Goal: Task Accomplishment & Management: Use online tool/utility

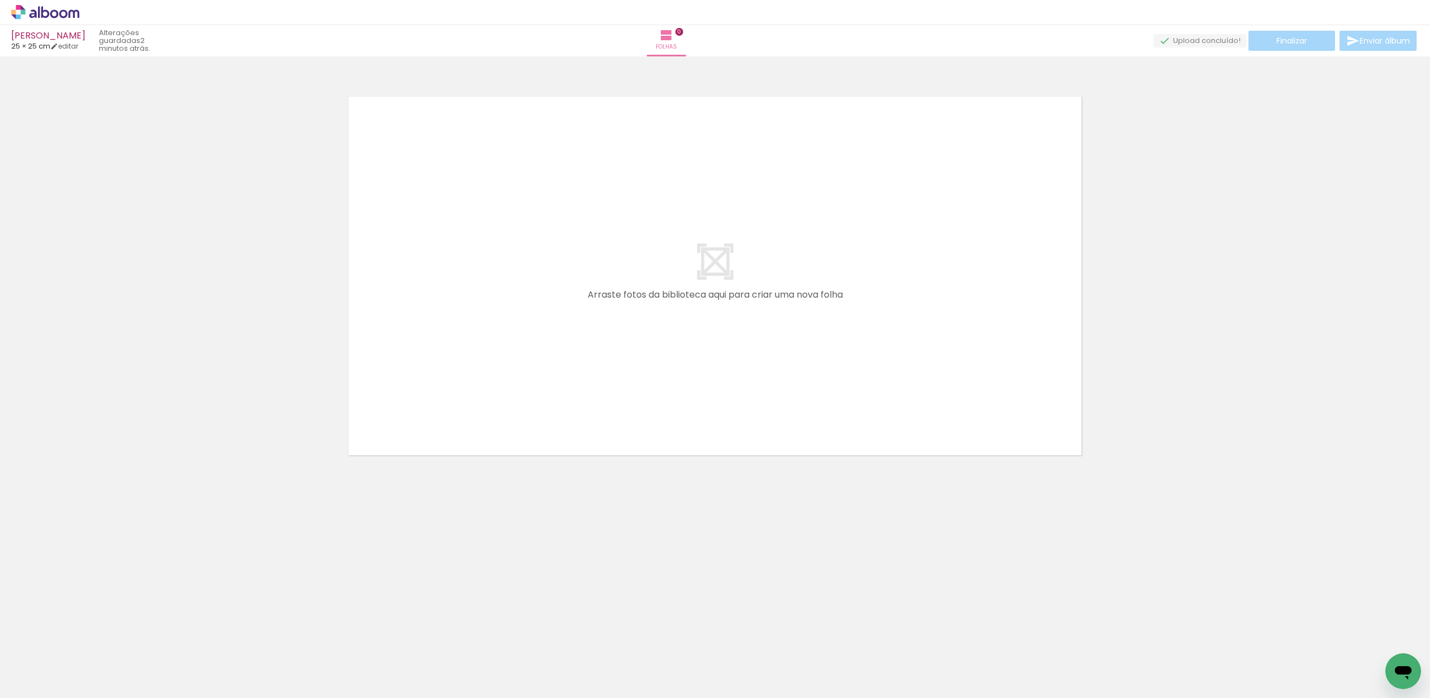
click at [316, 552] on neon-animatable "Confirmar Cancelar" at bounding box center [715, 313] width 1430 height 515
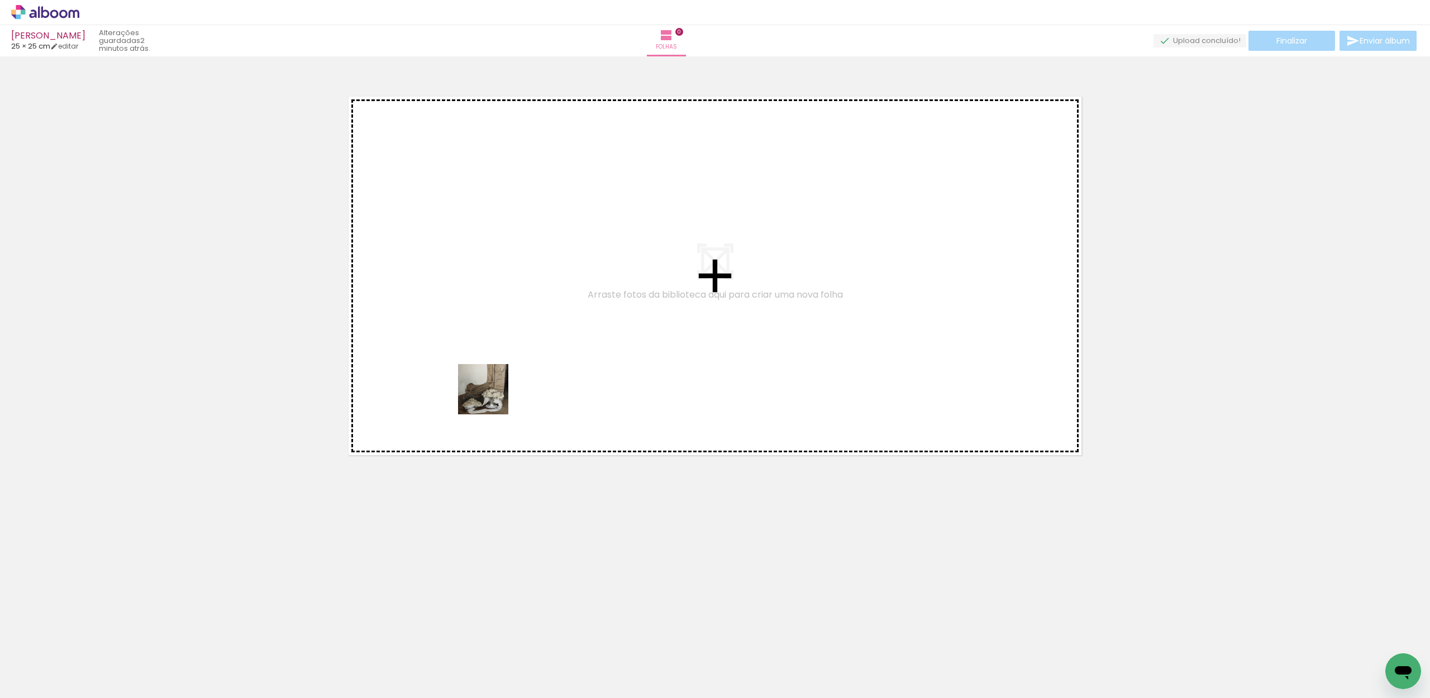
drag, startPoint x: 314, startPoint y: 674, endPoint x: 537, endPoint y: 357, distance: 387.6
click at [537, 357] on quentale-workspace at bounding box center [715, 349] width 1430 height 698
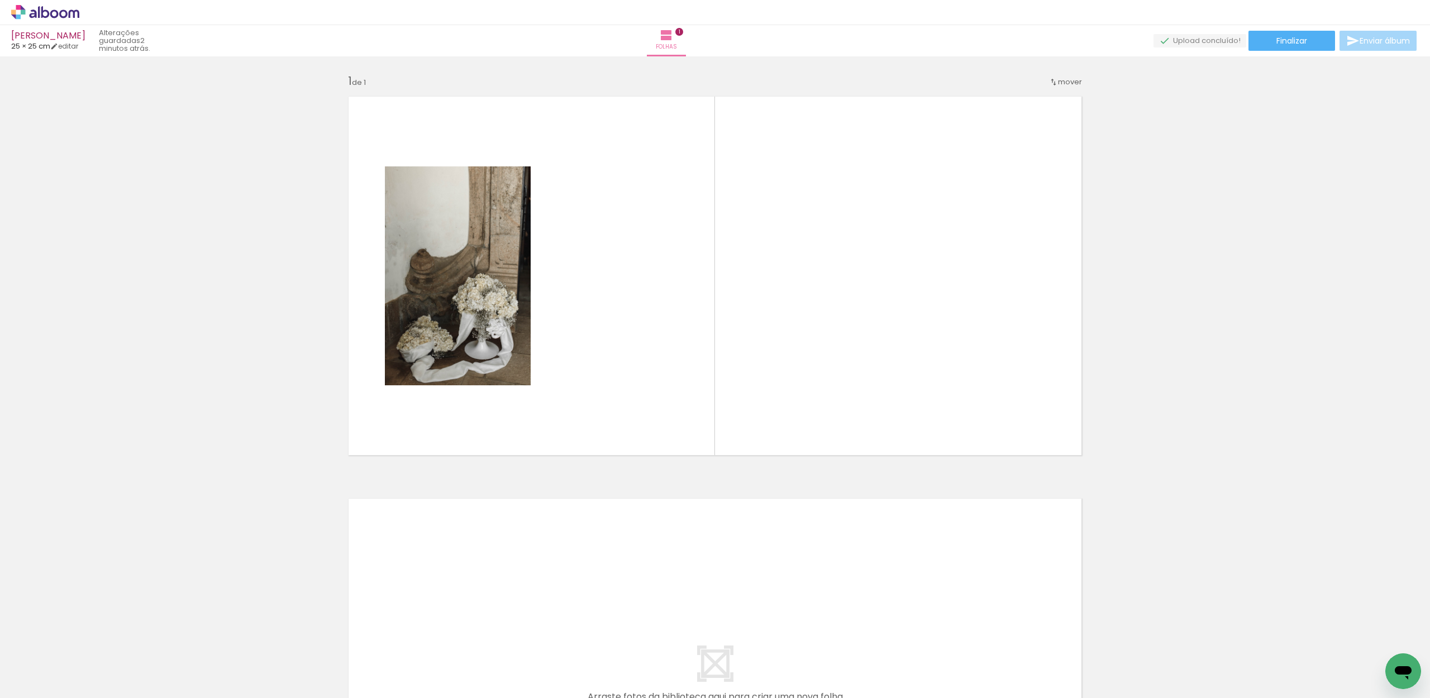
scroll to position [0, 403]
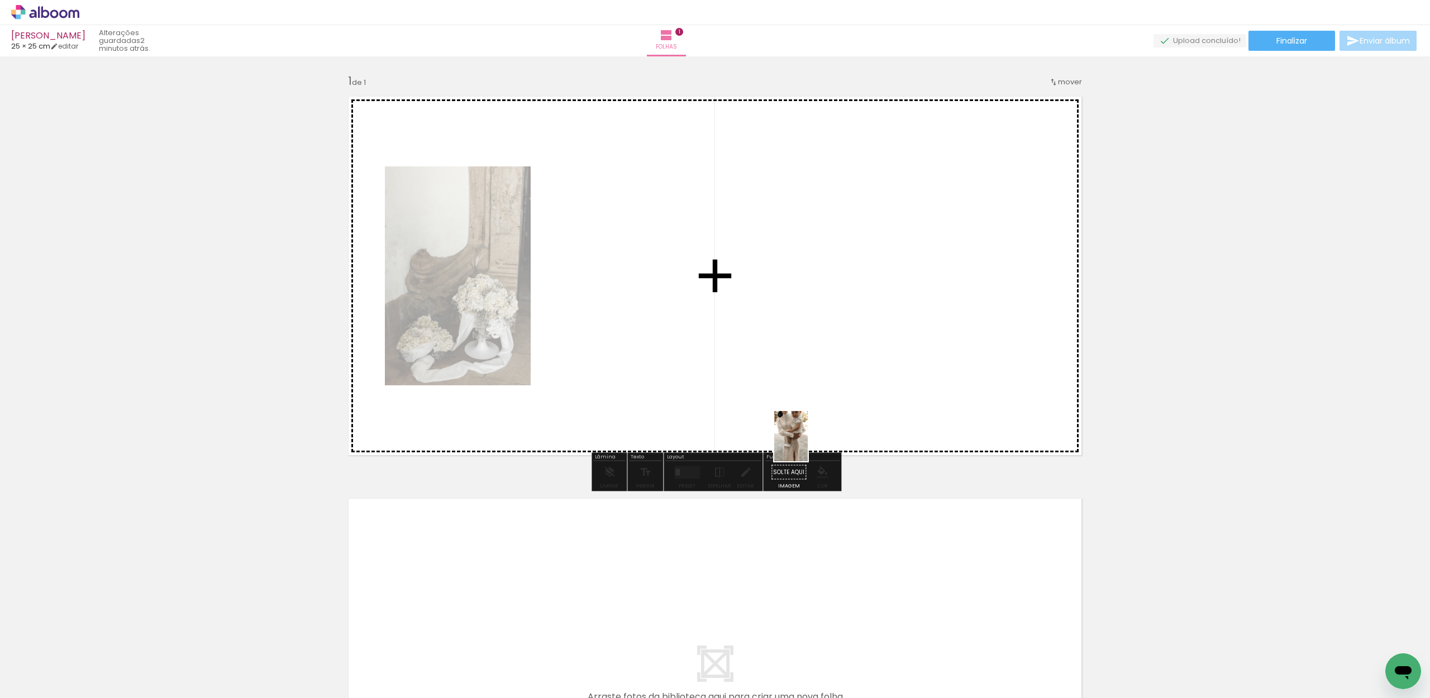
drag, startPoint x: 853, startPoint y: 656, endPoint x: 775, endPoint y: 386, distance: 280.1
click at [775, 386] on quentale-workspace at bounding box center [715, 349] width 1430 height 698
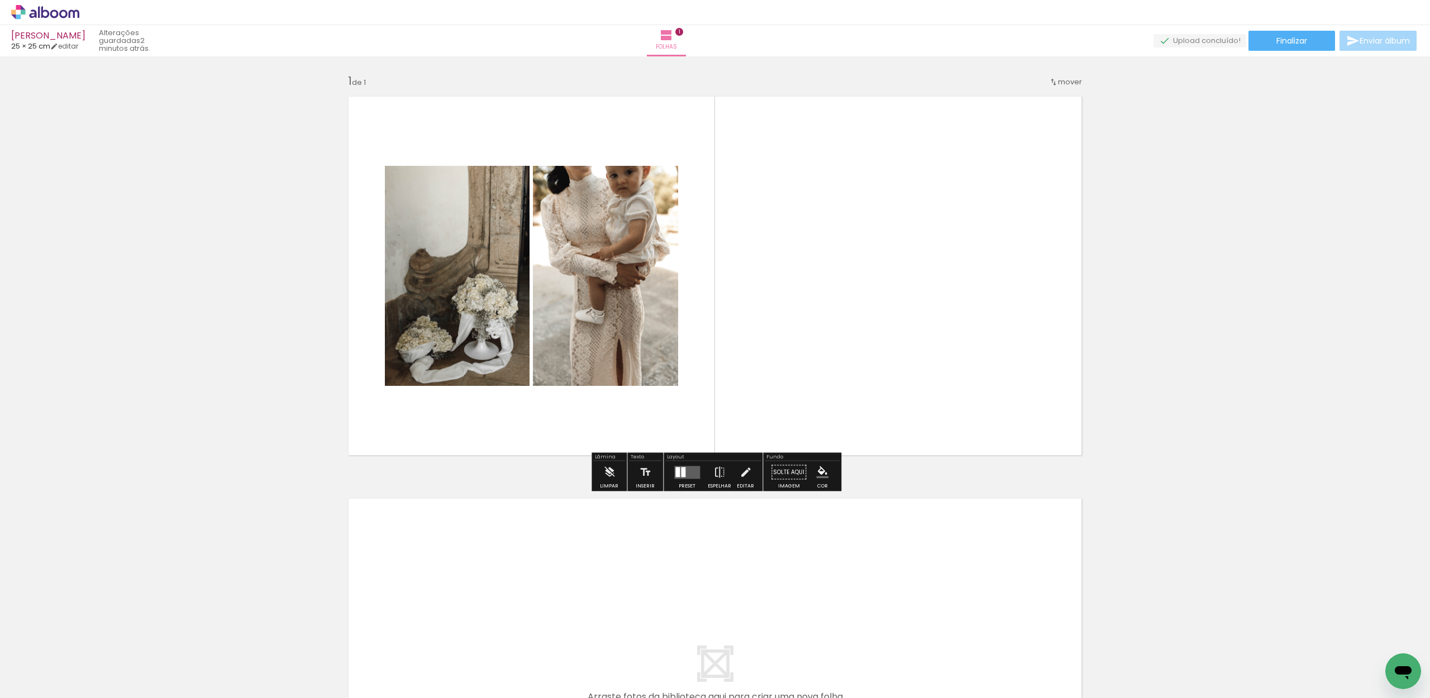
scroll to position [0, 275]
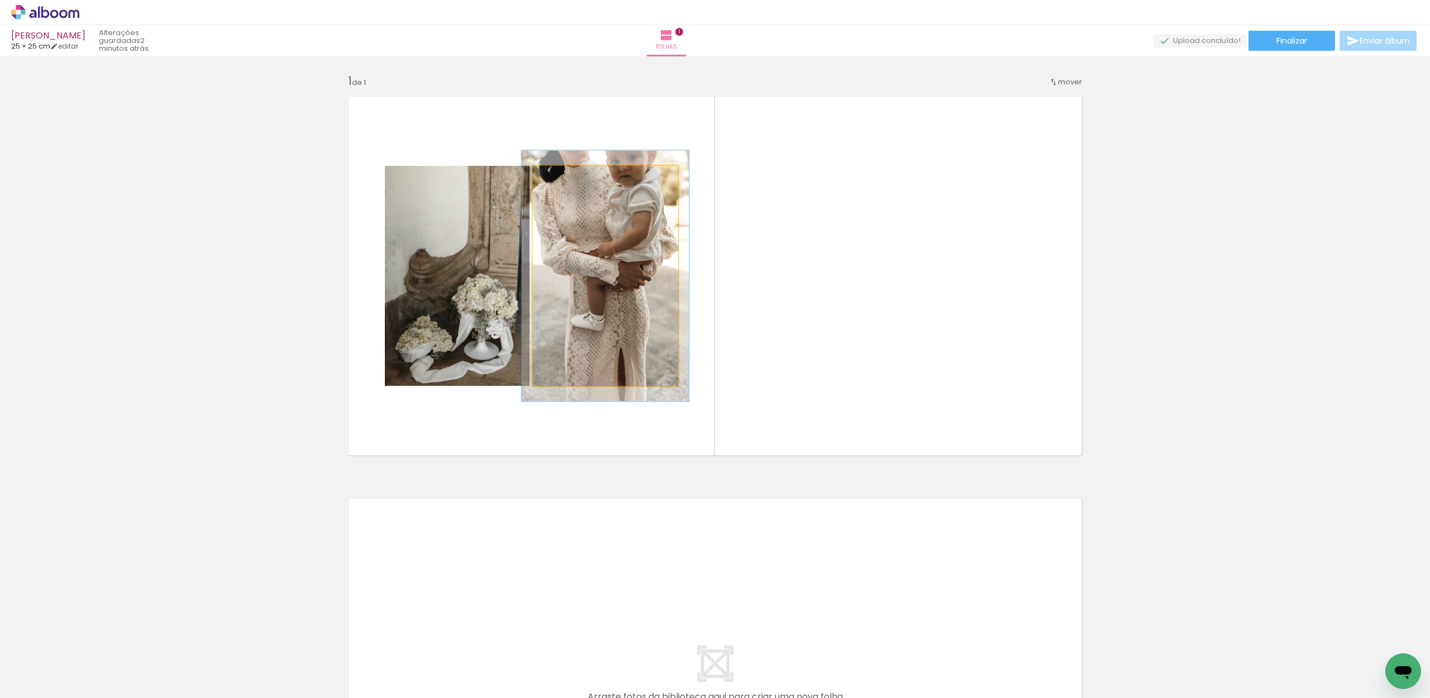
drag, startPoint x: 562, startPoint y: 179, endPoint x: 568, endPoint y: 178, distance: 5.8
type paper-slider "114"
click at [568, 178] on div at bounding box center [565, 178] width 18 height 18
drag, startPoint x: 618, startPoint y: 236, endPoint x: 669, endPoint y: 257, distance: 55.8
click at [619, 234] on quentale-photo at bounding box center [605, 276] width 145 height 220
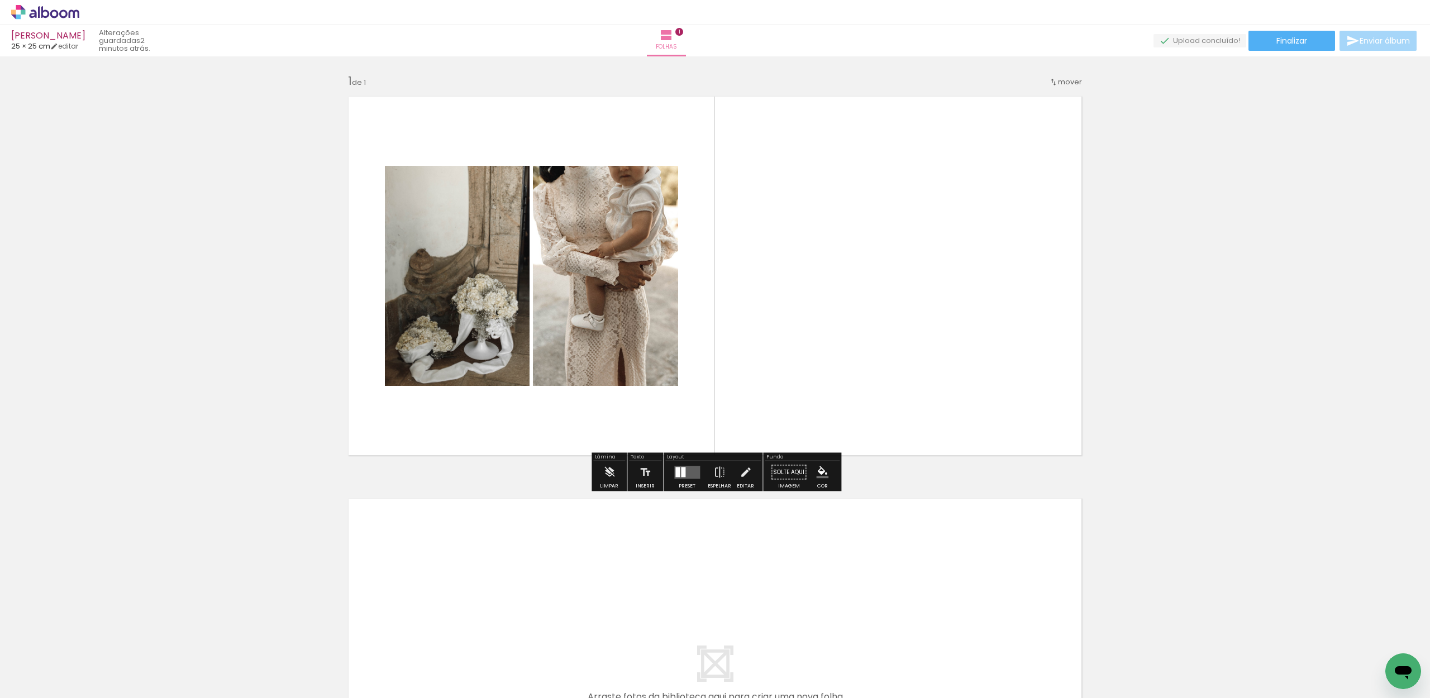
click at [682, 475] on div at bounding box center [683, 472] width 4 height 10
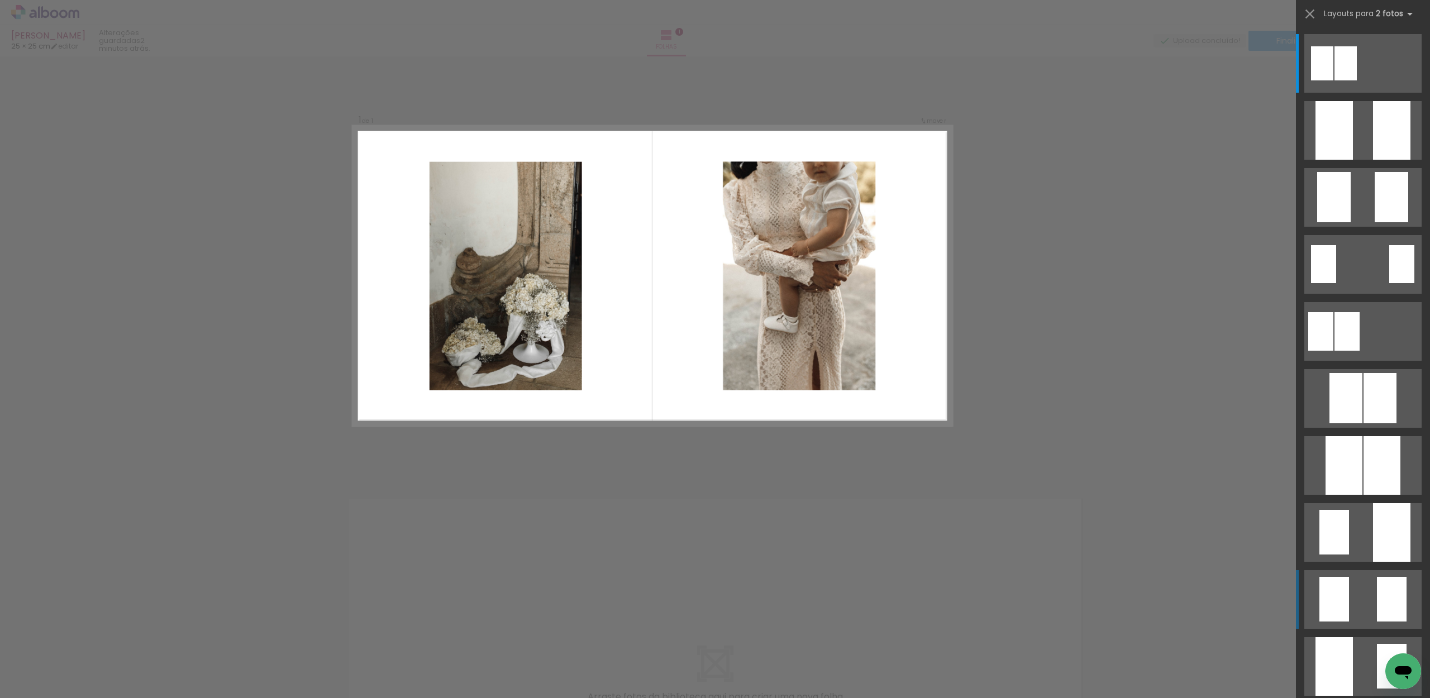
click at [1365, 599] on quentale-layouter at bounding box center [1362, 599] width 117 height 59
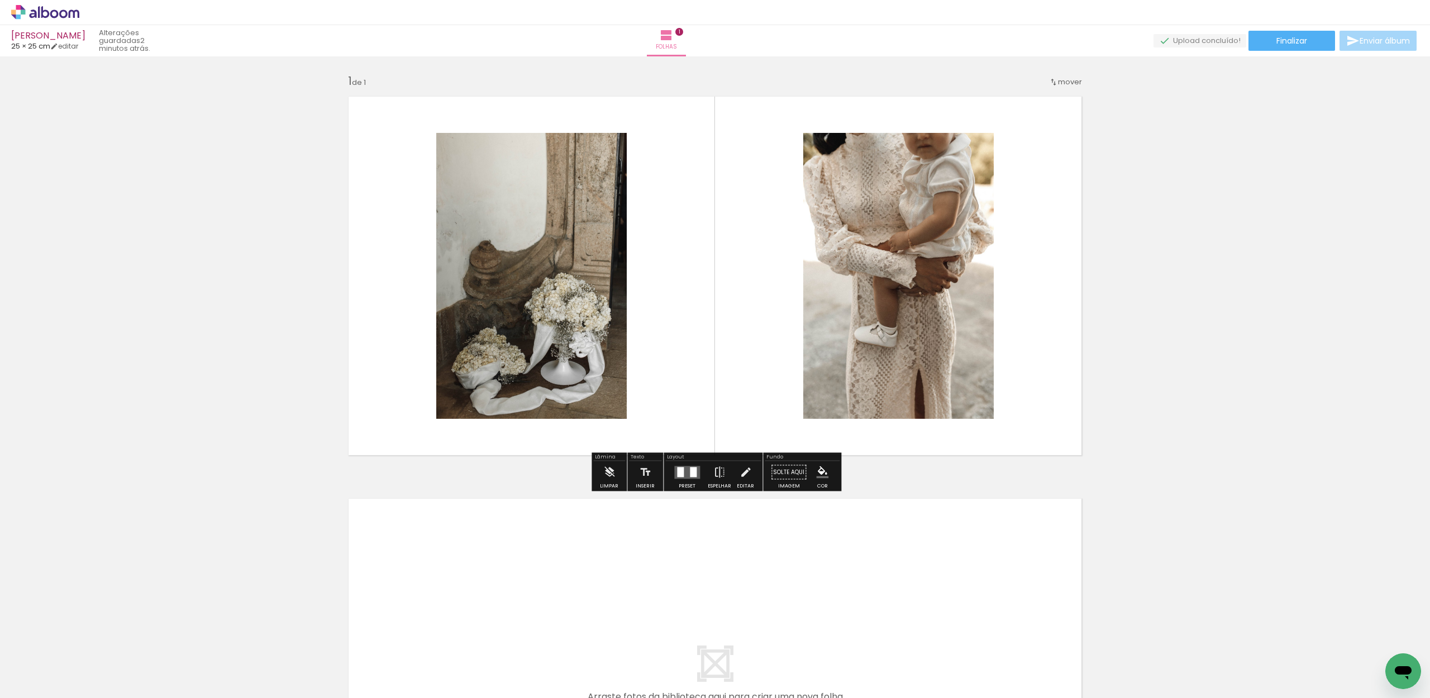
click at [1326, 532] on div "Inserir folha 1 de 1" at bounding box center [715, 462] width 1430 height 805
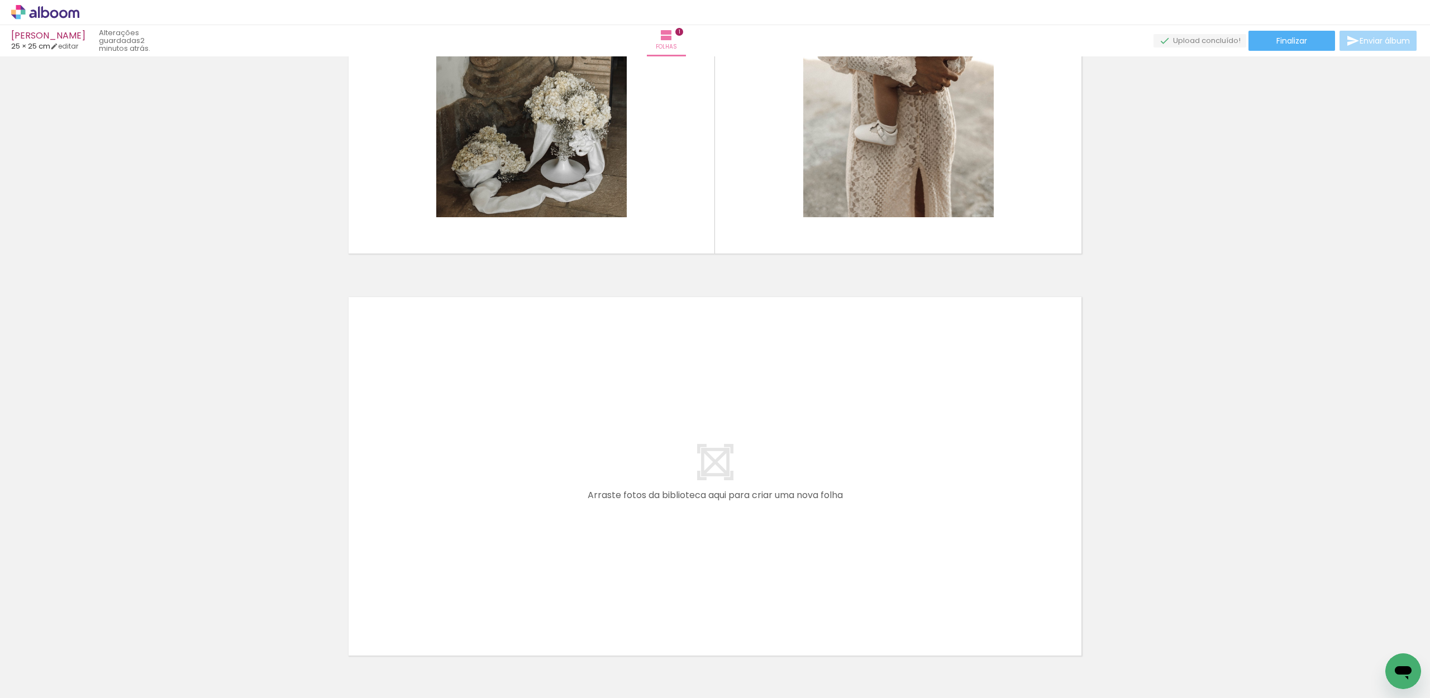
scroll to position [227, 0]
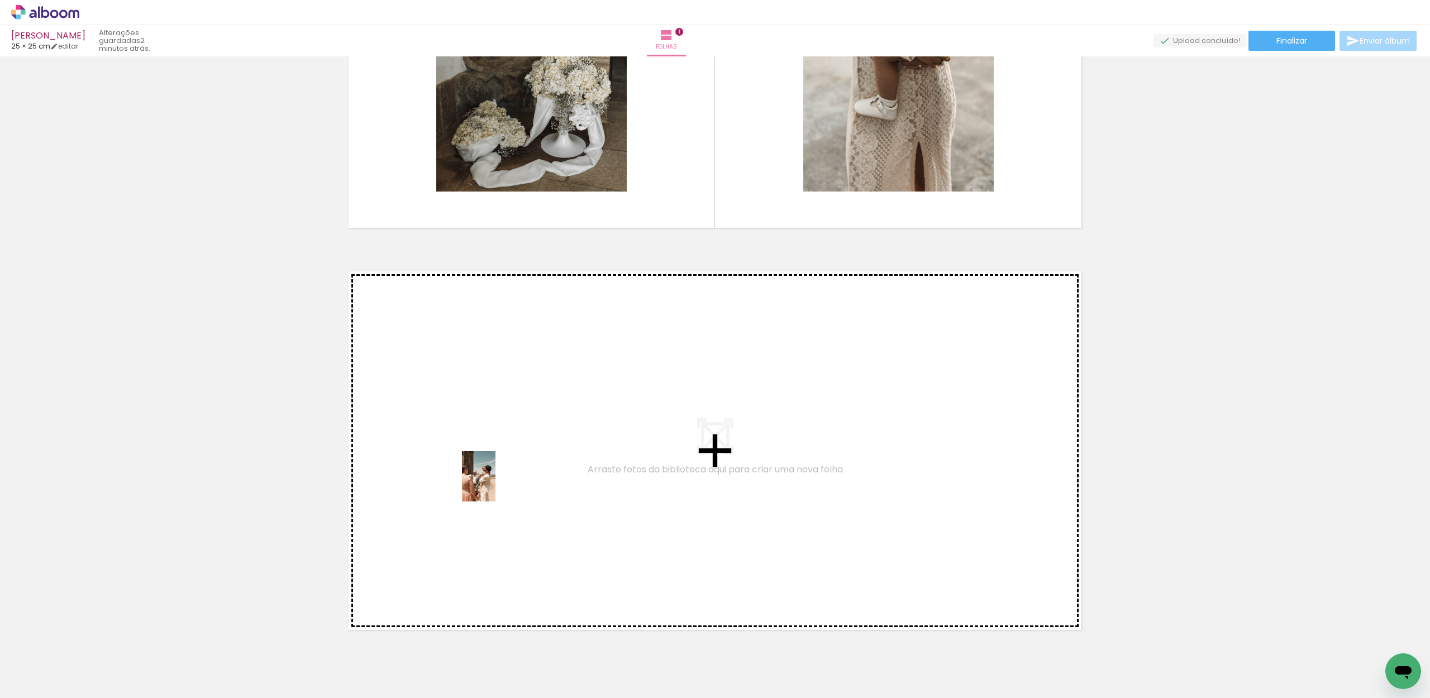
drag, startPoint x: 122, startPoint y: 672, endPoint x: 512, endPoint y: 481, distance: 433.8
click at [512, 481] on quentale-workspace at bounding box center [715, 349] width 1430 height 698
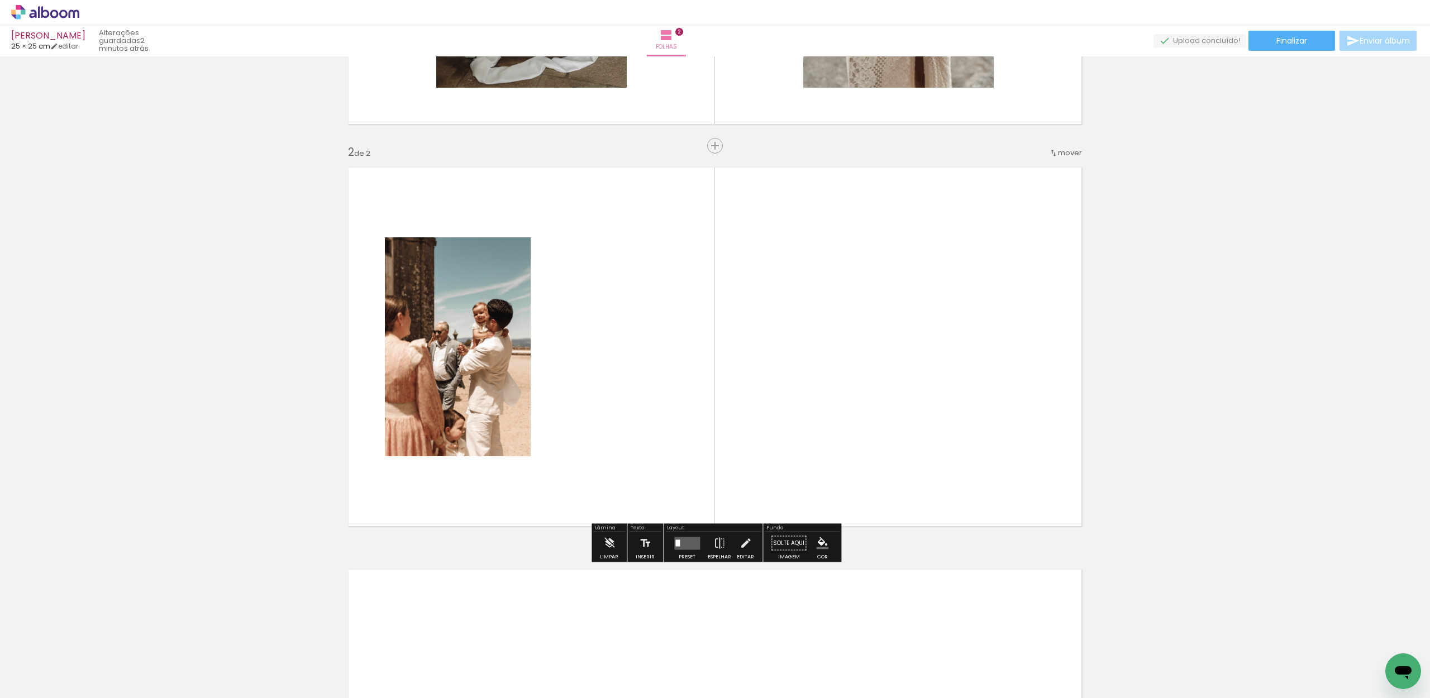
scroll to position [336, 0]
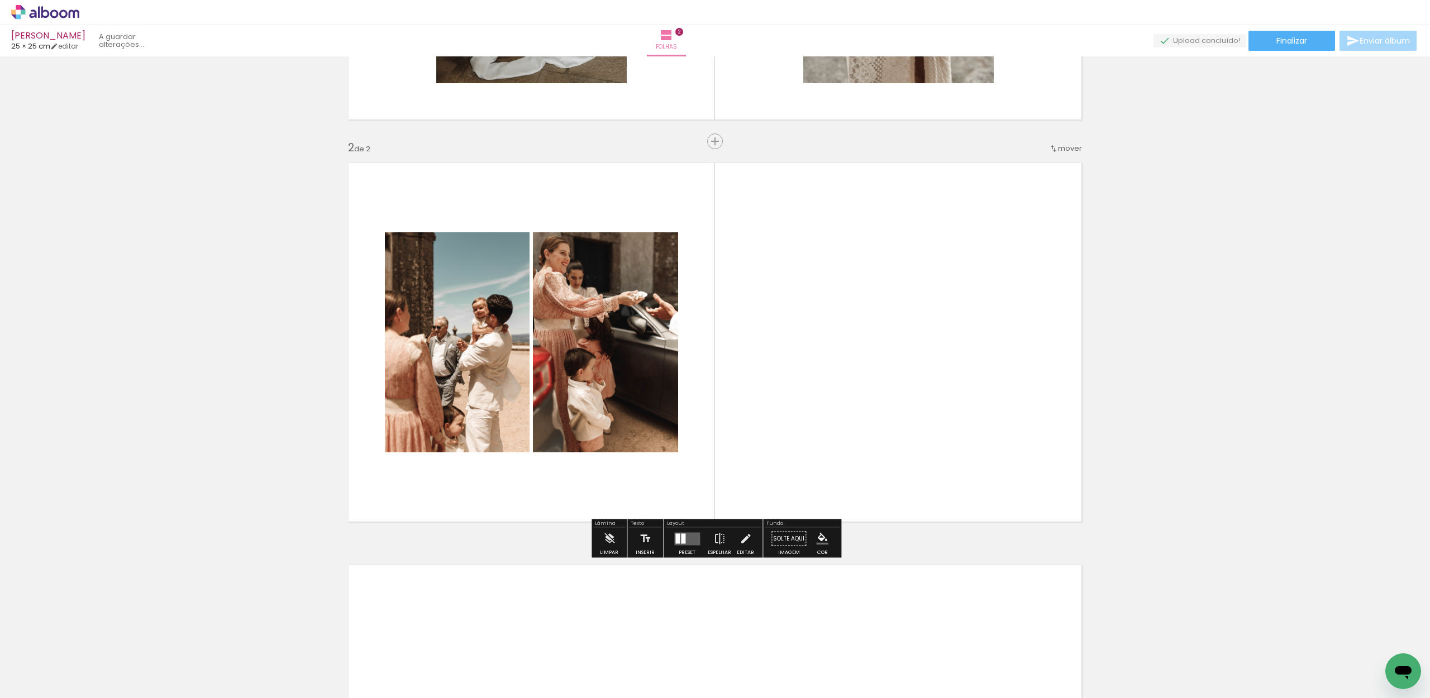
drag, startPoint x: 305, startPoint y: 544, endPoint x: 585, endPoint y: 438, distance: 299.4
click at [585, 438] on quentale-workspace at bounding box center [715, 349] width 1430 height 698
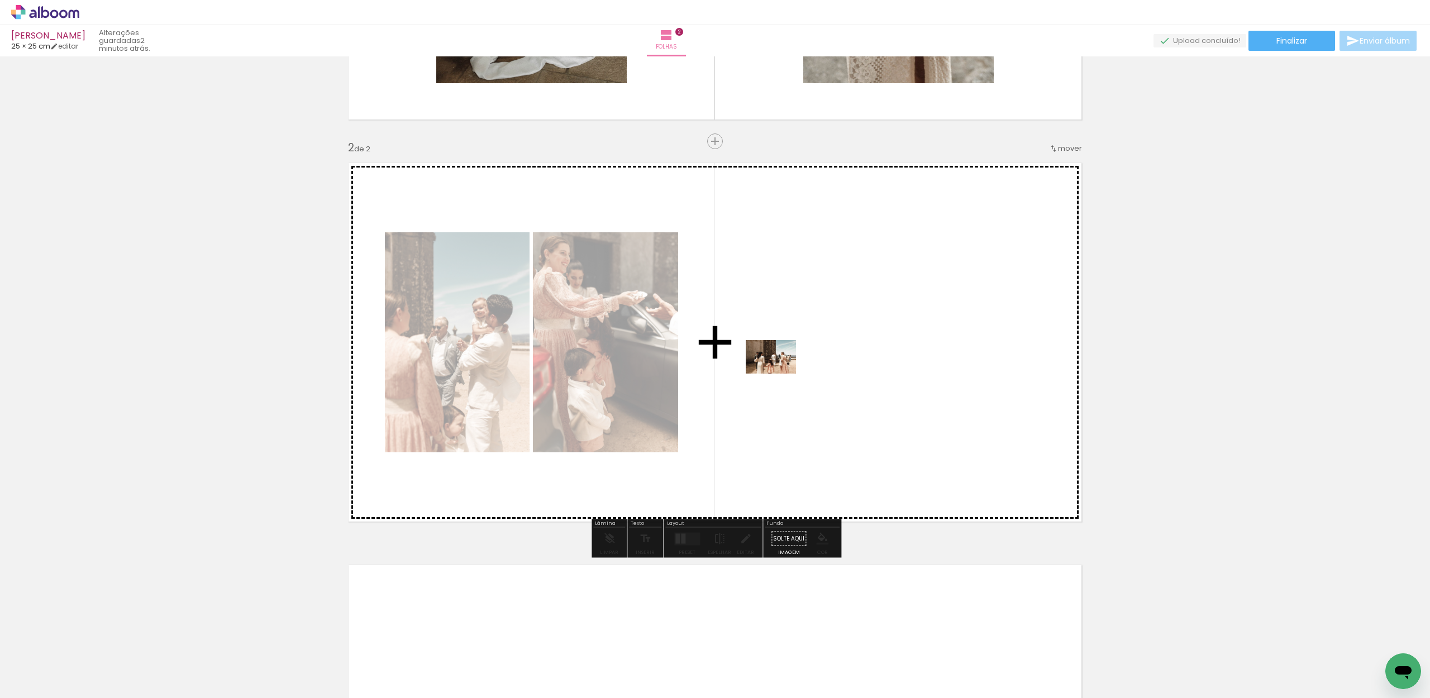
drag, startPoint x: 250, startPoint y: 673, endPoint x: 796, endPoint y: 365, distance: 626.4
click at [796, 365] on quentale-workspace at bounding box center [715, 349] width 1430 height 698
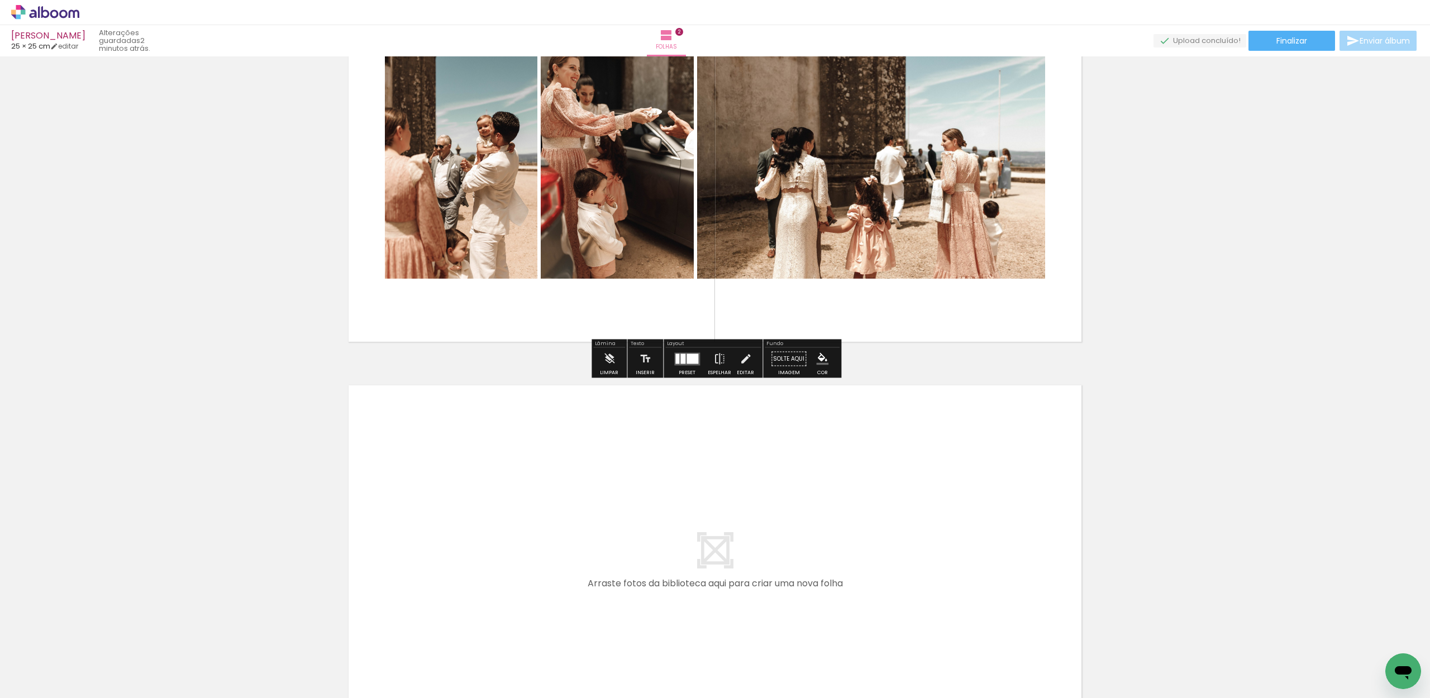
scroll to position [564, 0]
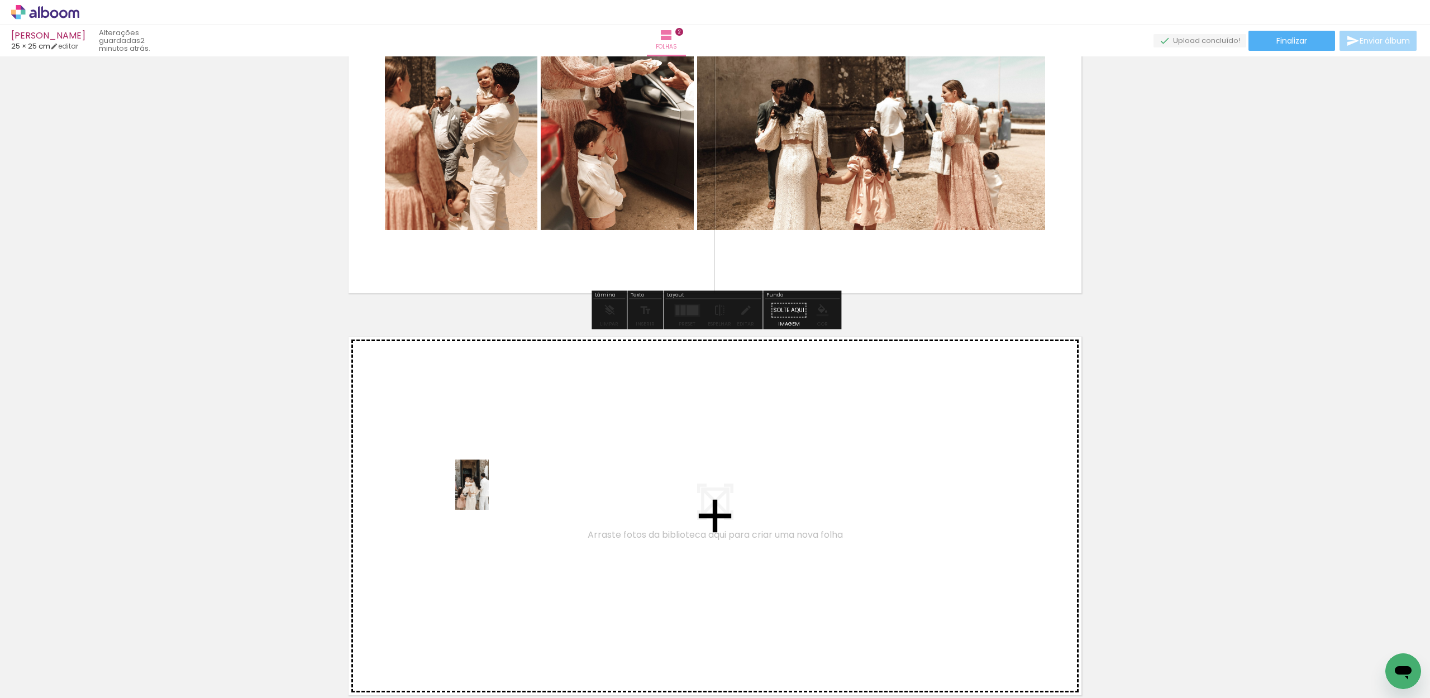
drag, startPoint x: 383, startPoint y: 653, endPoint x: 498, endPoint y: 482, distance: 205.7
click at [498, 482] on quentale-workspace at bounding box center [715, 349] width 1430 height 698
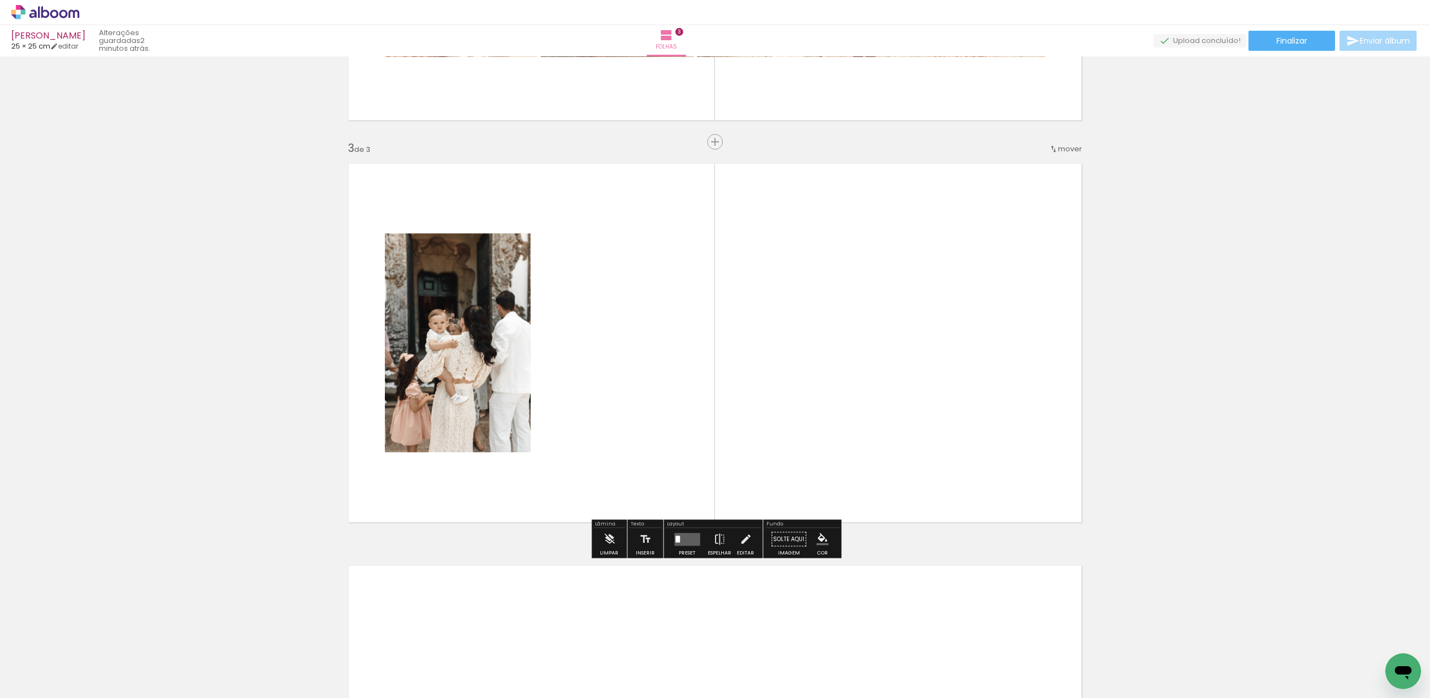
scroll to position [738, 0]
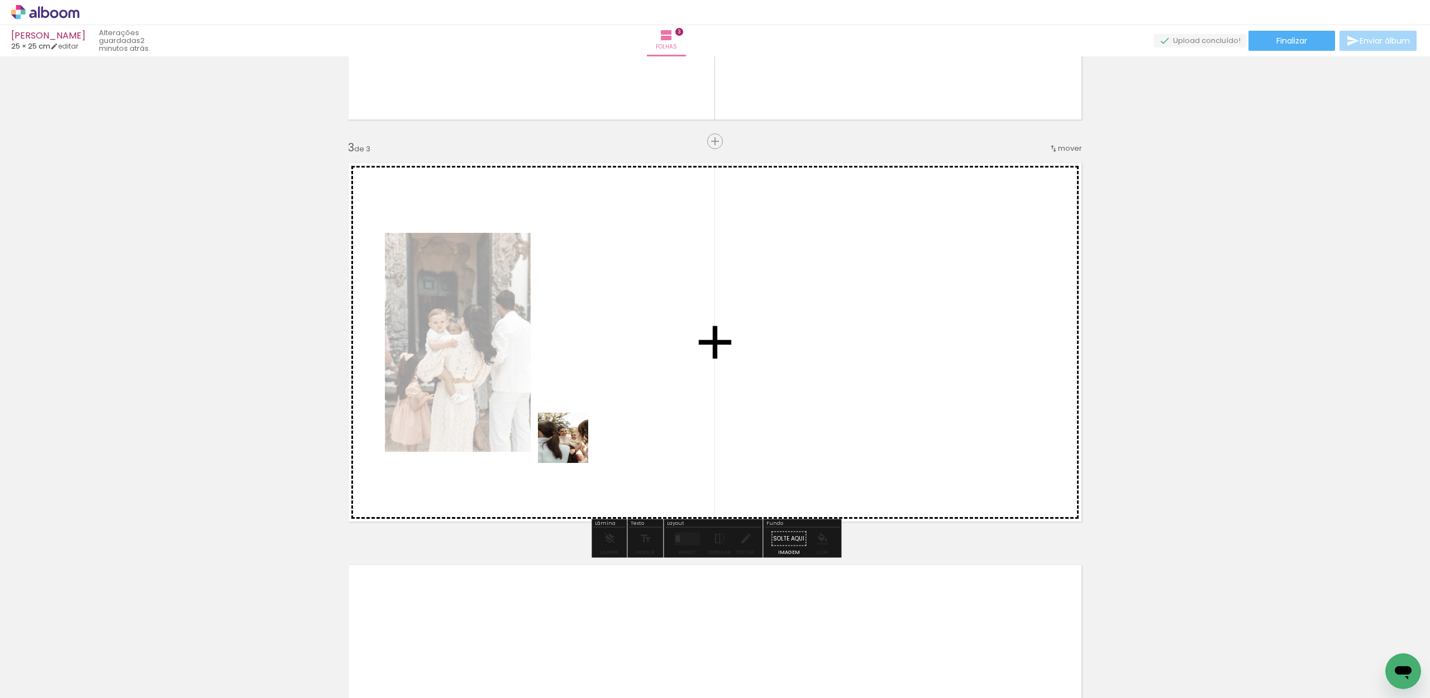
drag, startPoint x: 502, startPoint y: 543, endPoint x: 581, endPoint y: 437, distance: 132.6
click at [581, 437] on quentale-workspace at bounding box center [715, 349] width 1430 height 698
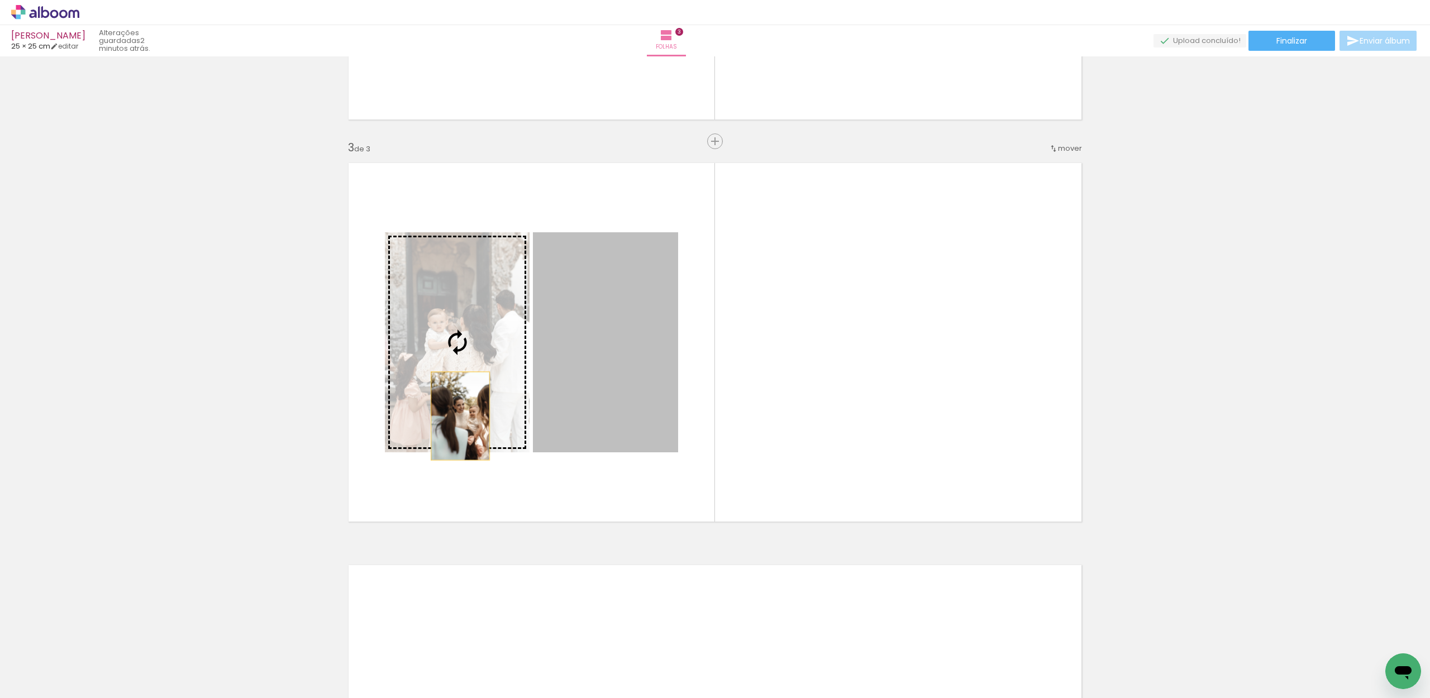
drag, startPoint x: 601, startPoint y: 410, endPoint x: 487, endPoint y: 414, distance: 114.0
click at [0, 0] on slot at bounding box center [0, 0] width 0 height 0
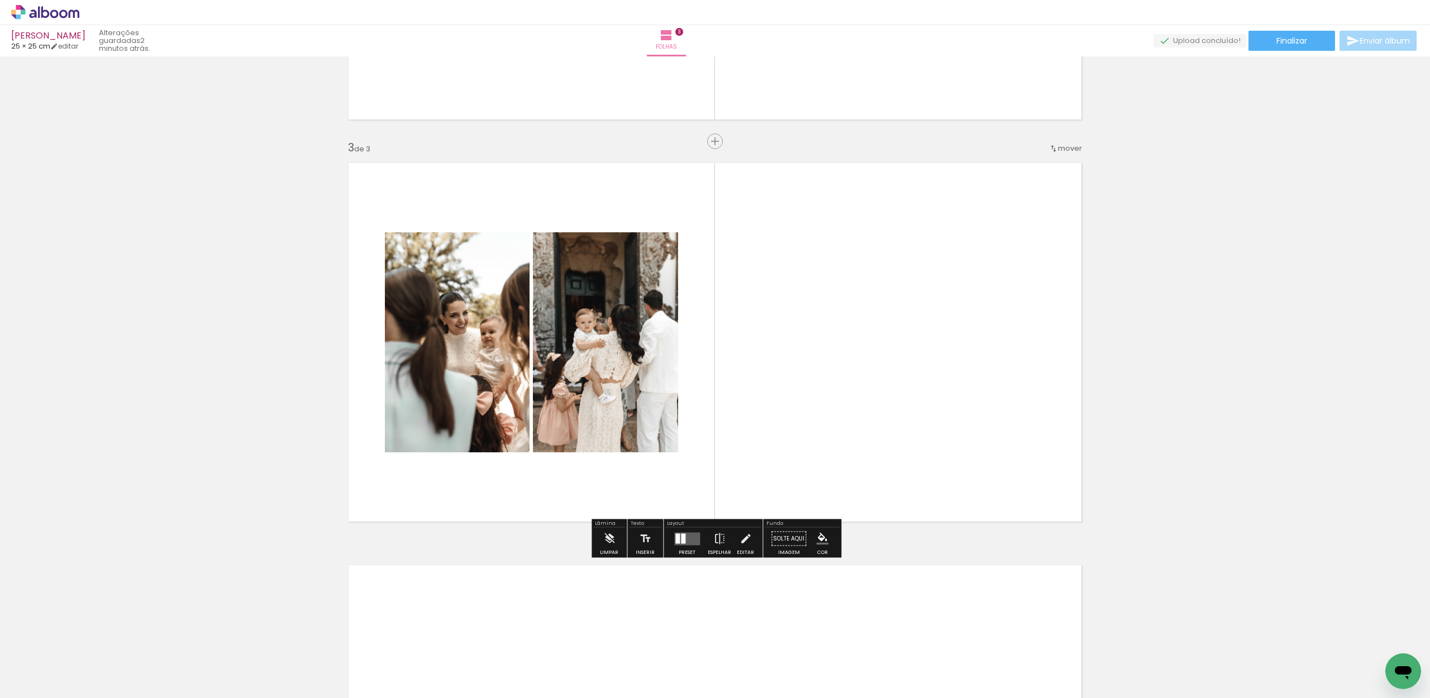
drag, startPoint x: 618, startPoint y: 662, endPoint x: 764, endPoint y: 442, distance: 264.7
click at [764, 442] on quentale-workspace at bounding box center [715, 349] width 1430 height 698
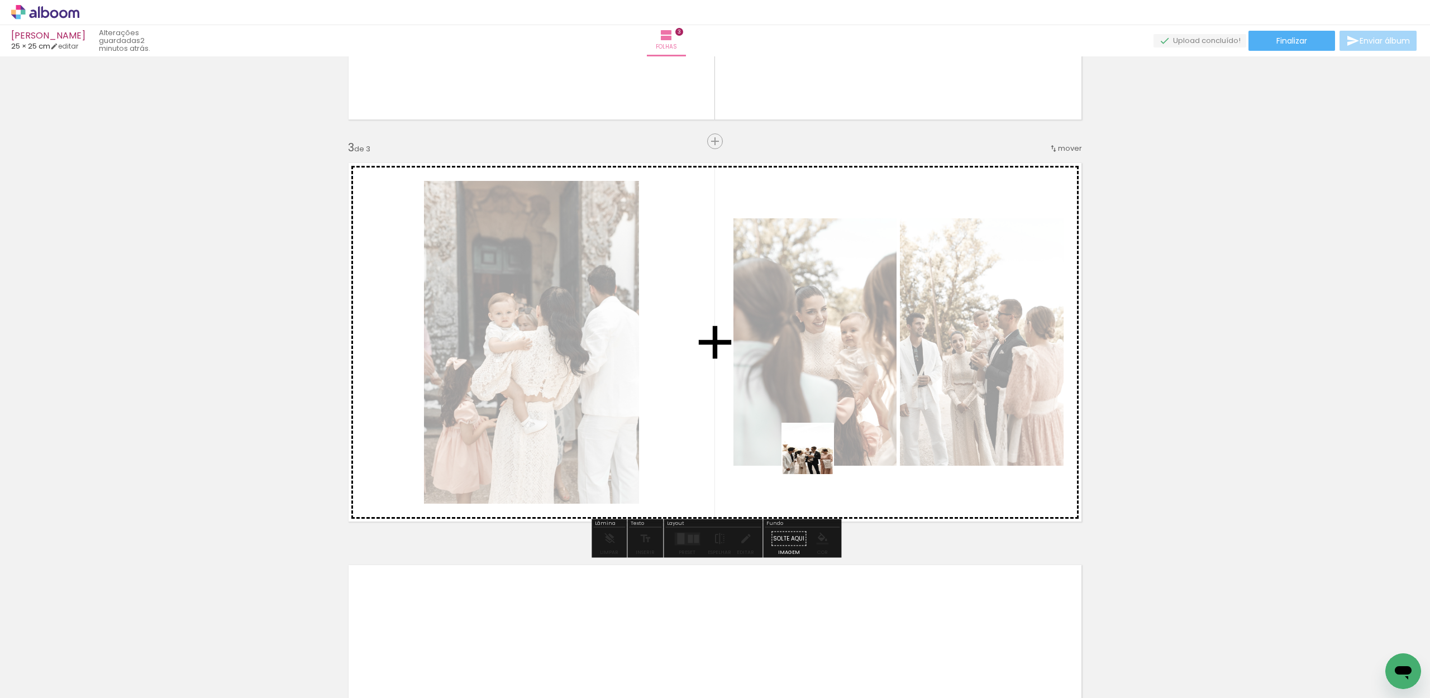
drag, startPoint x: 677, startPoint y: 672, endPoint x: 821, endPoint y: 451, distance: 264.2
click at [821, 451] on quentale-workspace at bounding box center [715, 349] width 1430 height 698
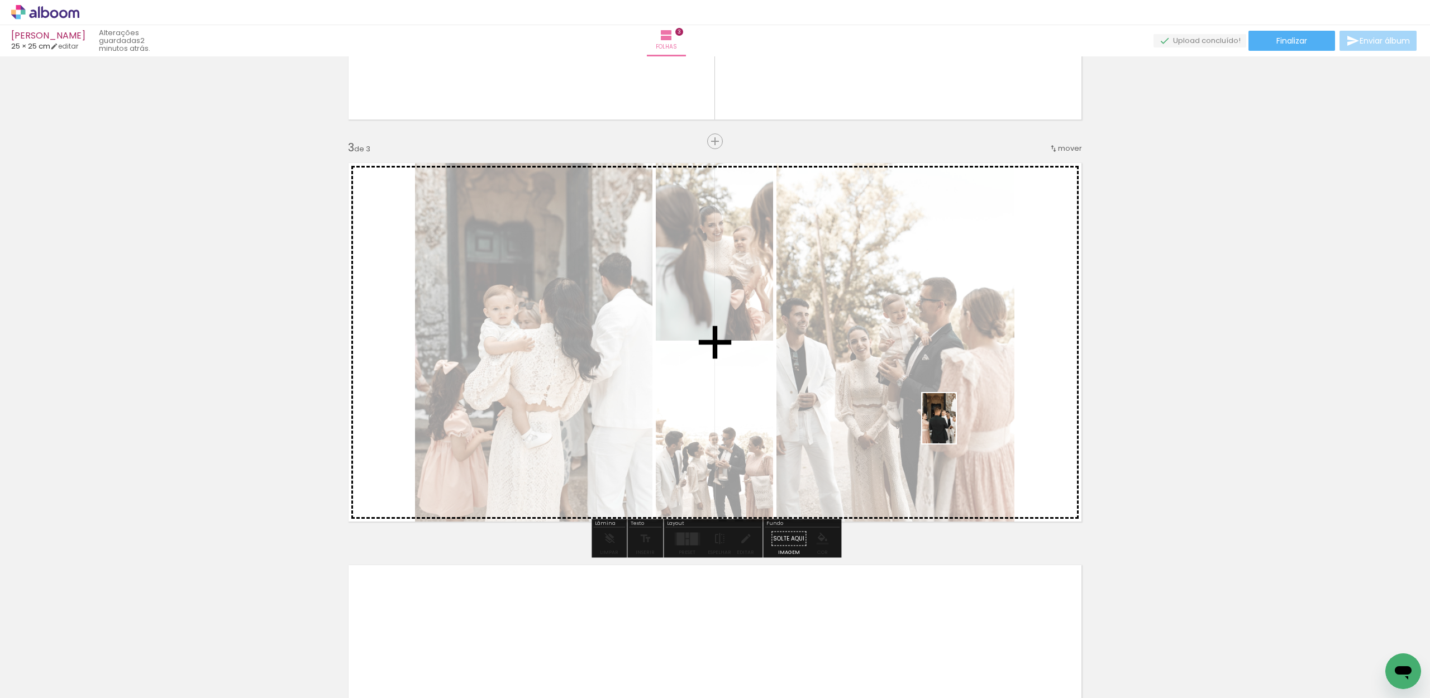
drag, startPoint x: 748, startPoint y: 667, endPoint x: 963, endPoint y: 421, distance: 326.1
click at [963, 421] on quentale-workspace at bounding box center [715, 349] width 1430 height 698
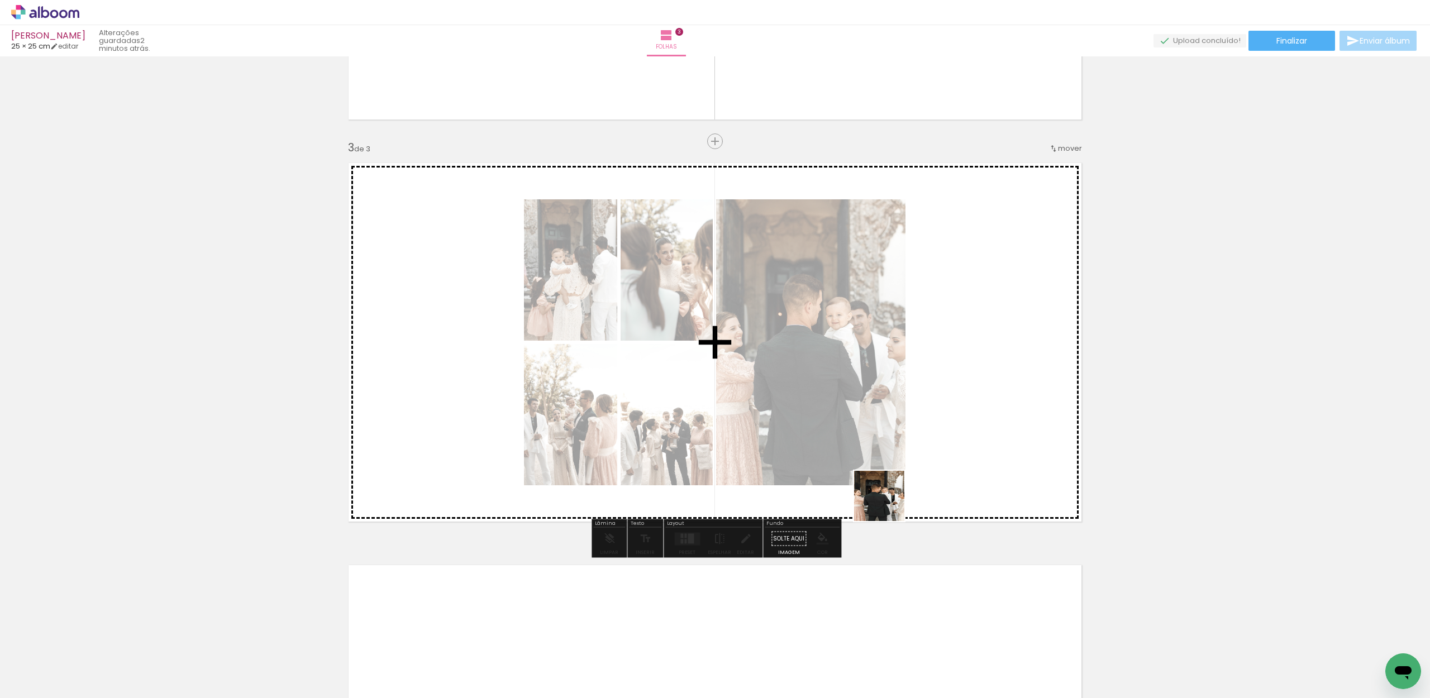
drag, startPoint x: 857, startPoint y: 561, endPoint x: 959, endPoint y: 429, distance: 166.4
click at [959, 429] on quentale-workspace at bounding box center [715, 349] width 1430 height 698
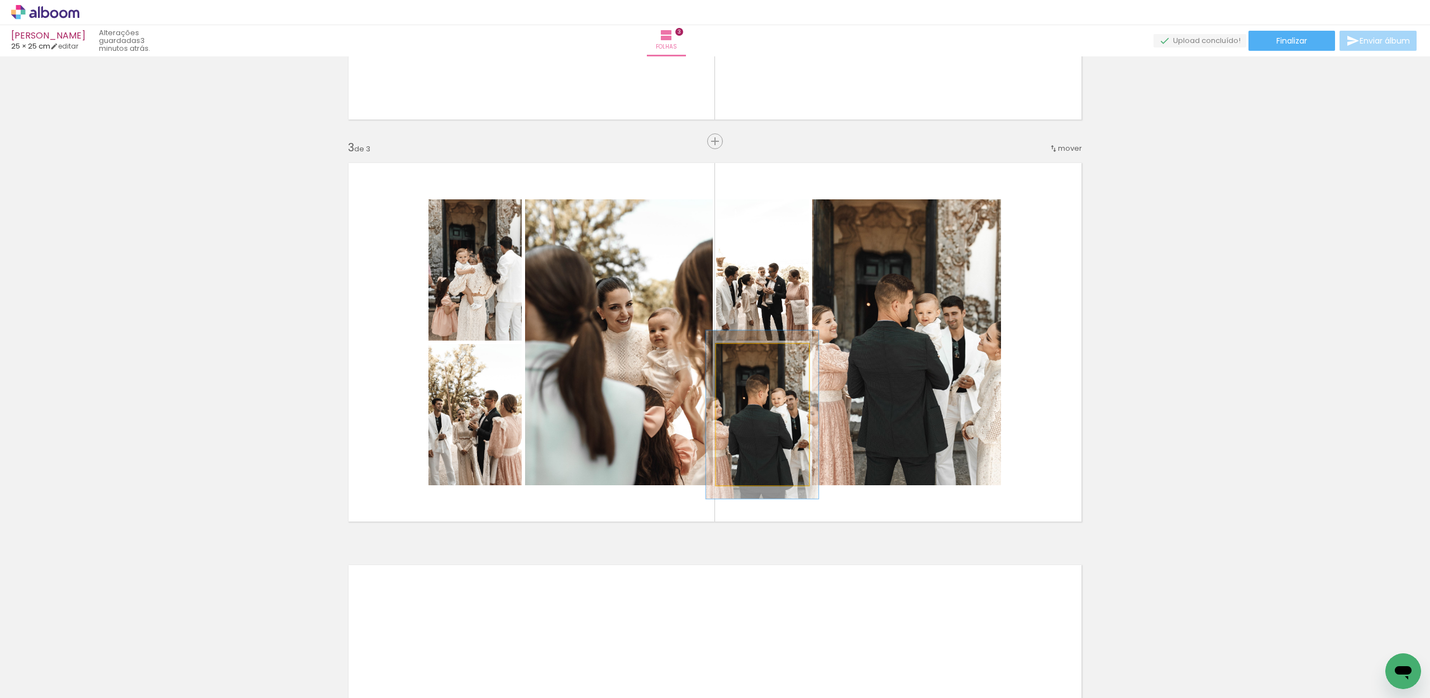
drag, startPoint x: 744, startPoint y: 355, endPoint x: 764, endPoint y: 410, distance: 59.2
type paper-slider "119"
click at [752, 355] on div at bounding box center [749, 356] width 10 height 10
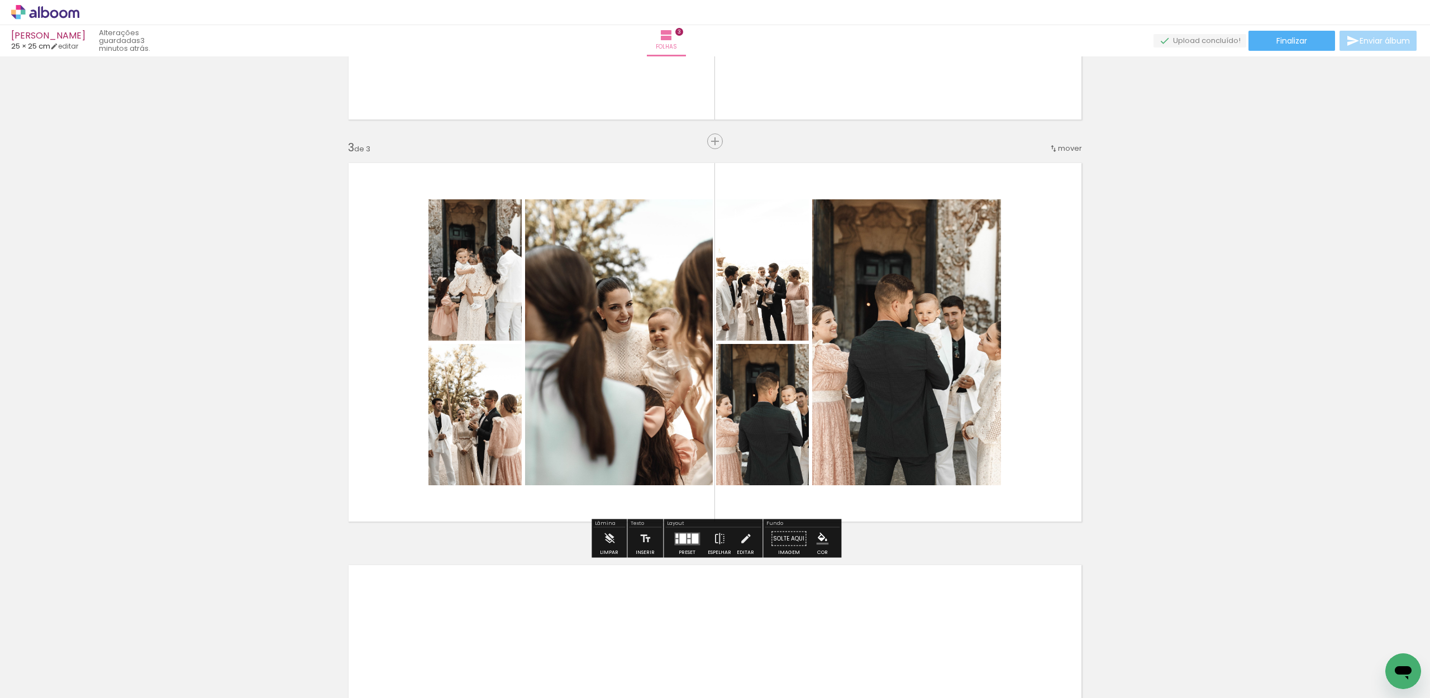
drag, startPoint x: 756, startPoint y: 430, endPoint x: 772, endPoint y: 428, distance: 15.7
click at [772, 428] on div at bounding box center [772, 412] width 112 height 168
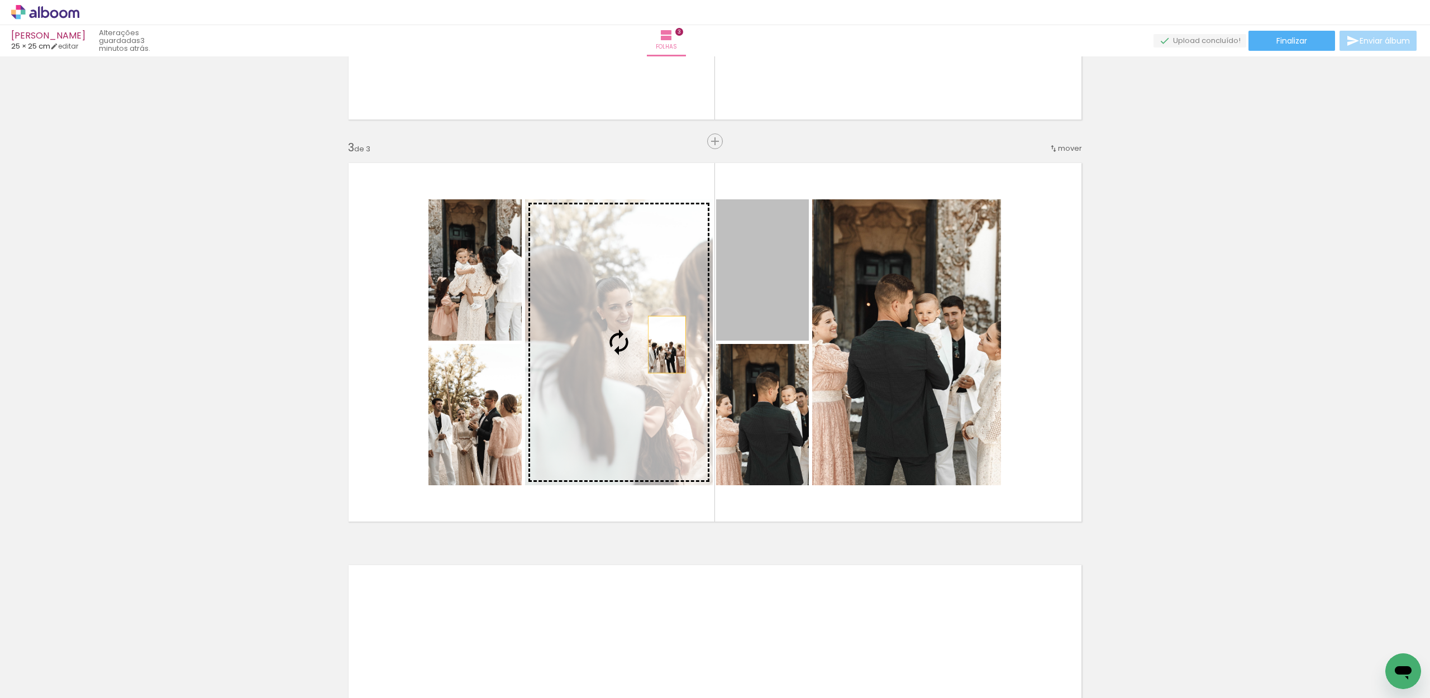
drag, startPoint x: 798, startPoint y: 308, endPoint x: 684, endPoint y: 342, distance: 118.9
click at [0, 0] on slot at bounding box center [0, 0] width 0 height 0
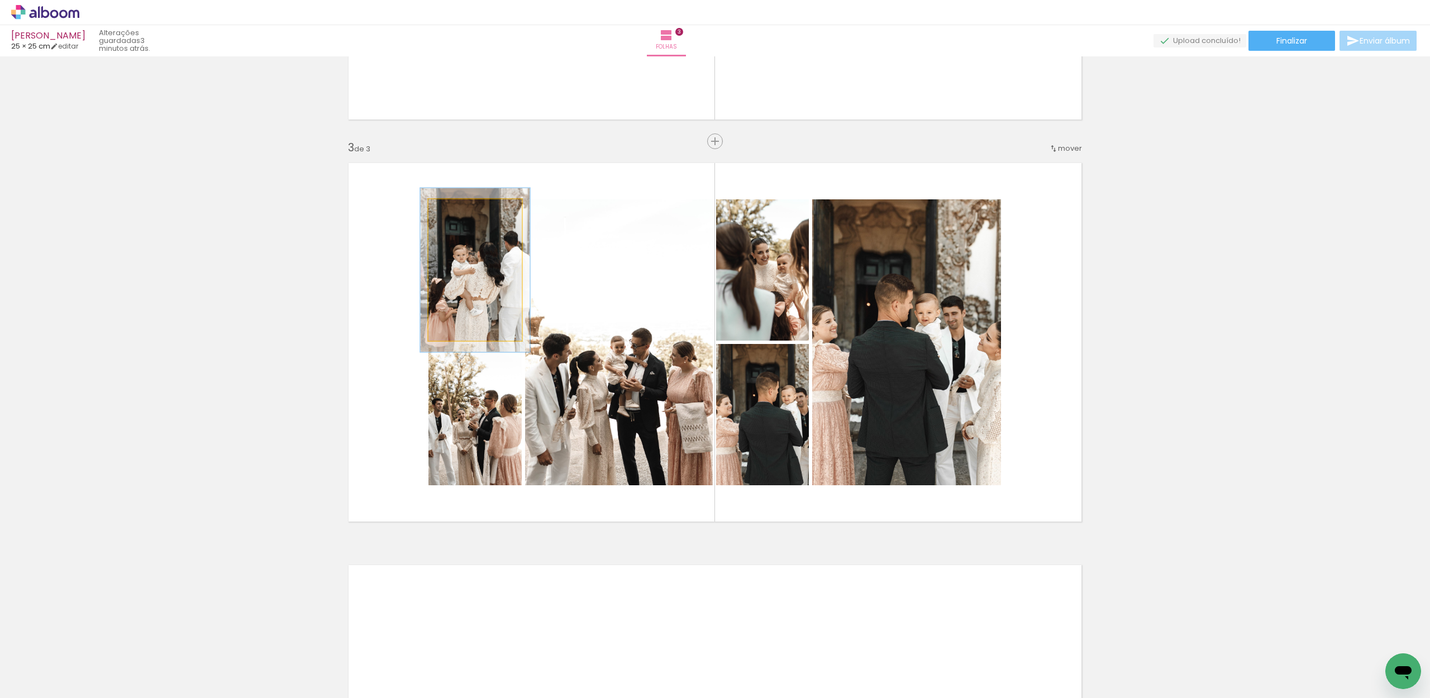
drag, startPoint x: 457, startPoint y: 211, endPoint x: 463, endPoint y: 211, distance: 6.7
type paper-slider "117"
click at [463, 210] on div at bounding box center [461, 211] width 10 height 10
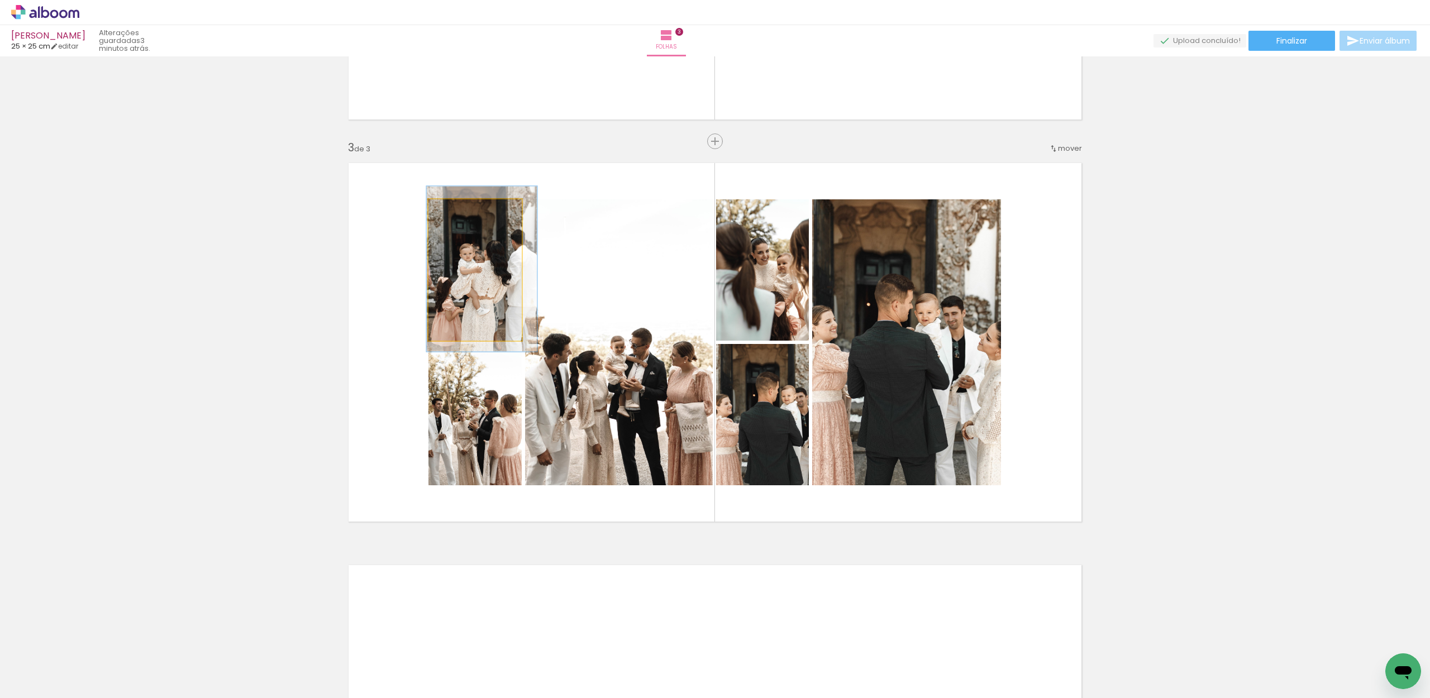
drag, startPoint x: 482, startPoint y: 265, endPoint x: 491, endPoint y: 264, distance: 8.5
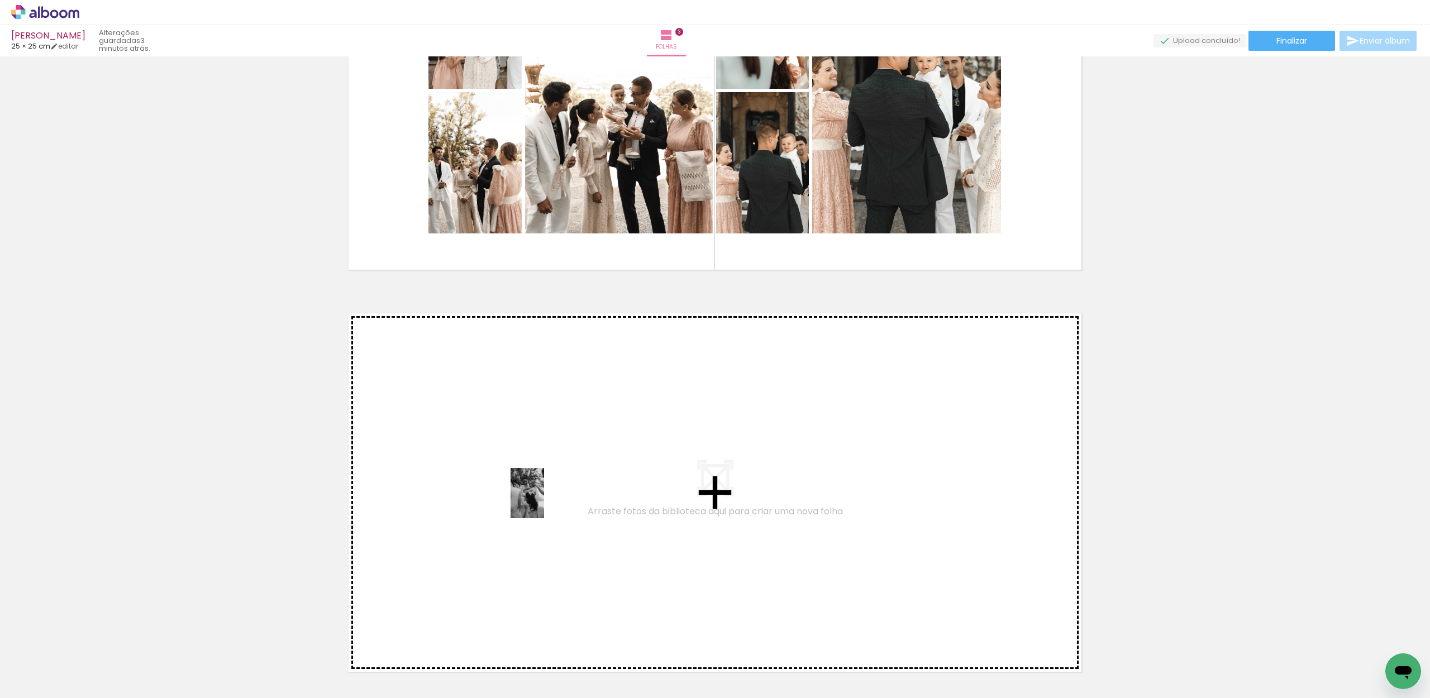
drag, startPoint x: 478, startPoint y: 661, endPoint x: 544, endPoint y: 501, distance: 172.8
click at [544, 501] on quentale-workspace at bounding box center [715, 349] width 1430 height 698
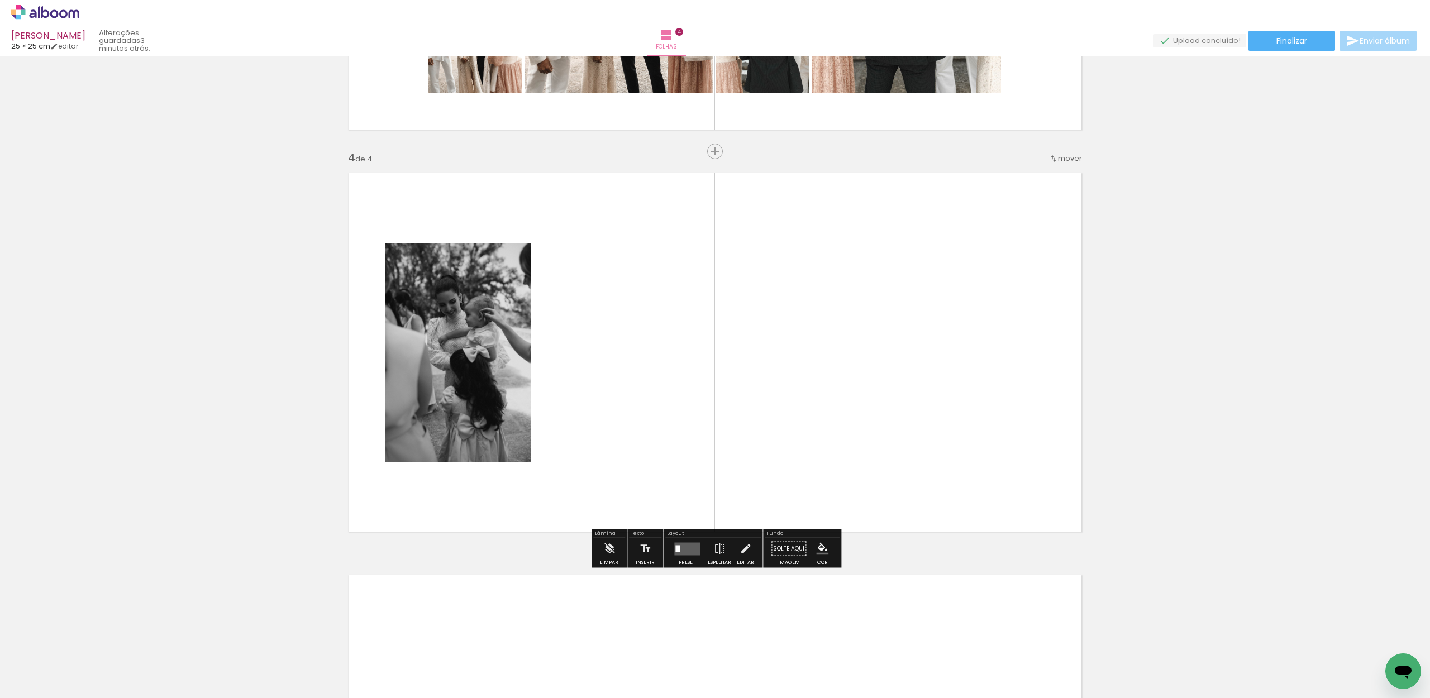
scroll to position [1140, 0]
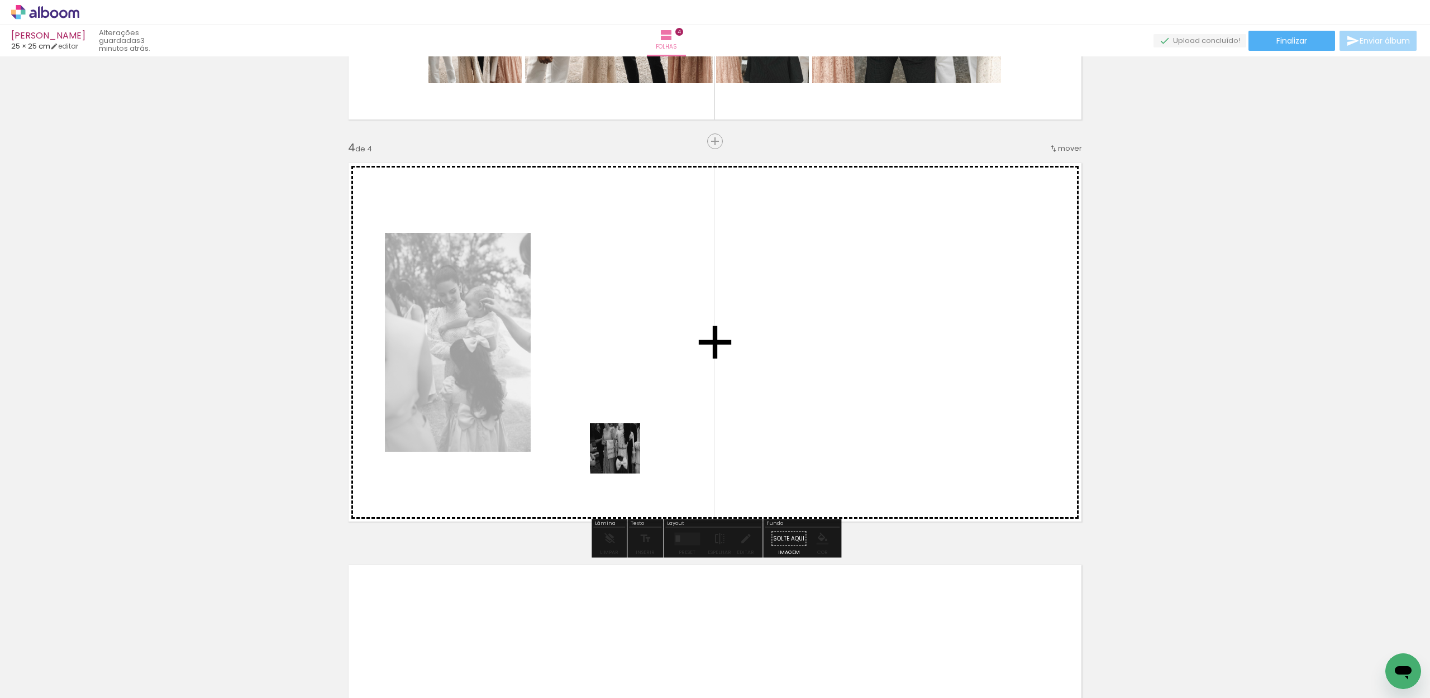
drag, startPoint x: 573, startPoint y: 615, endPoint x: 640, endPoint y: 431, distance: 196.6
click at [640, 431] on quentale-workspace at bounding box center [715, 349] width 1430 height 698
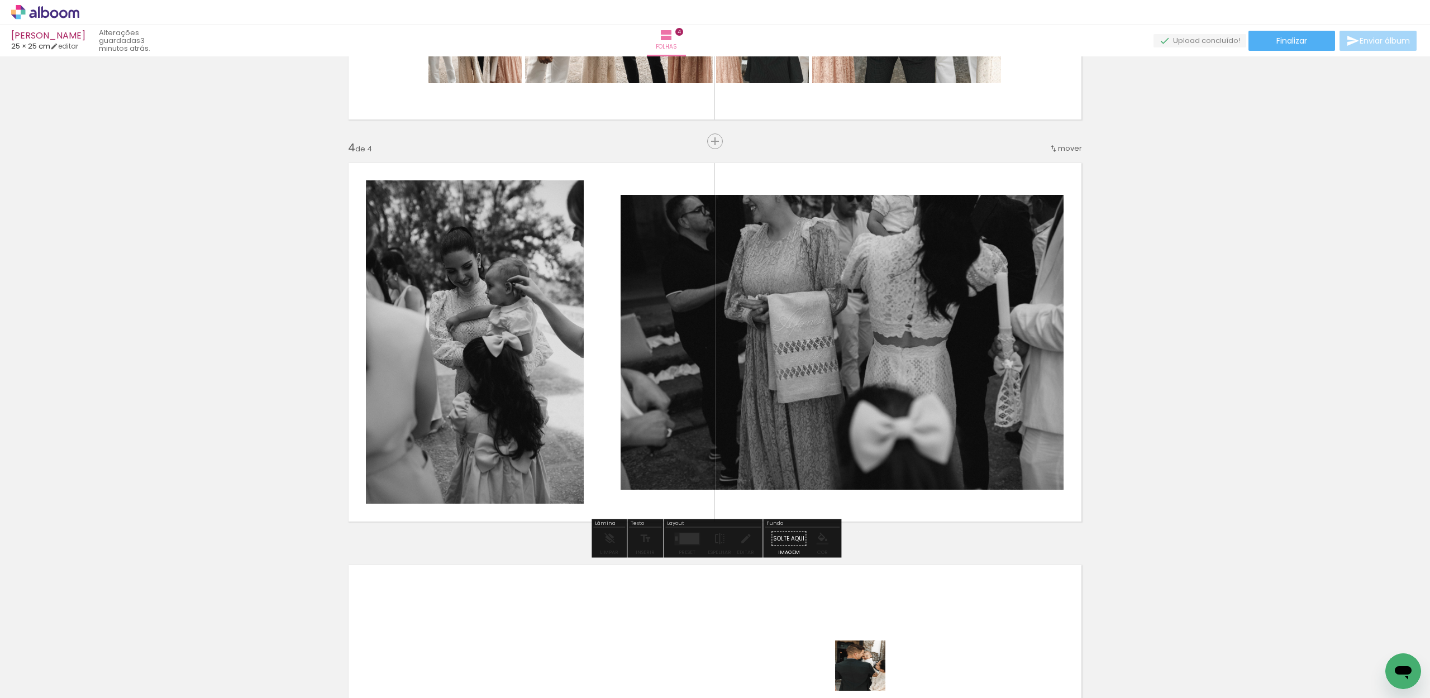
drag, startPoint x: 868, startPoint y: 674, endPoint x: 958, endPoint y: 447, distance: 244.2
click at [958, 447] on quentale-workspace at bounding box center [715, 349] width 1430 height 698
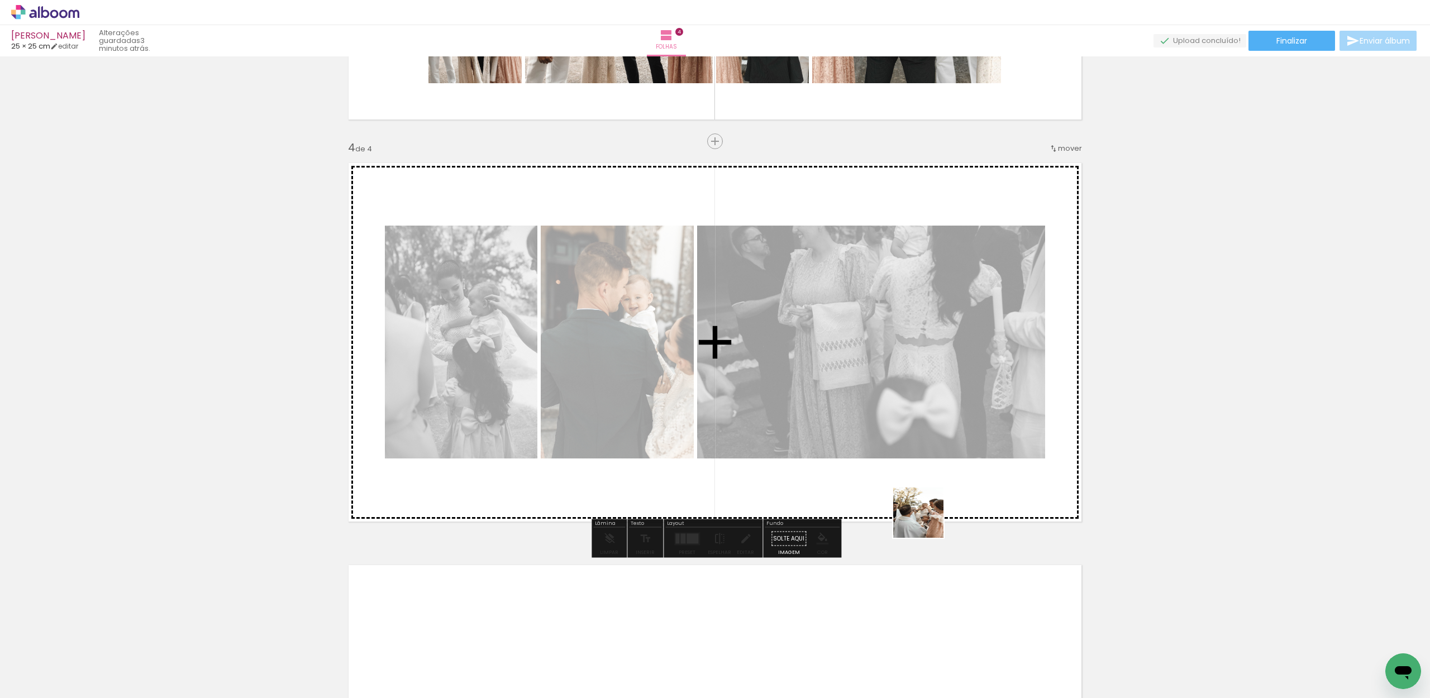
drag, startPoint x: 918, startPoint y: 677, endPoint x: 945, endPoint y: 423, distance: 255.0
click at [945, 423] on quentale-workspace at bounding box center [715, 349] width 1430 height 698
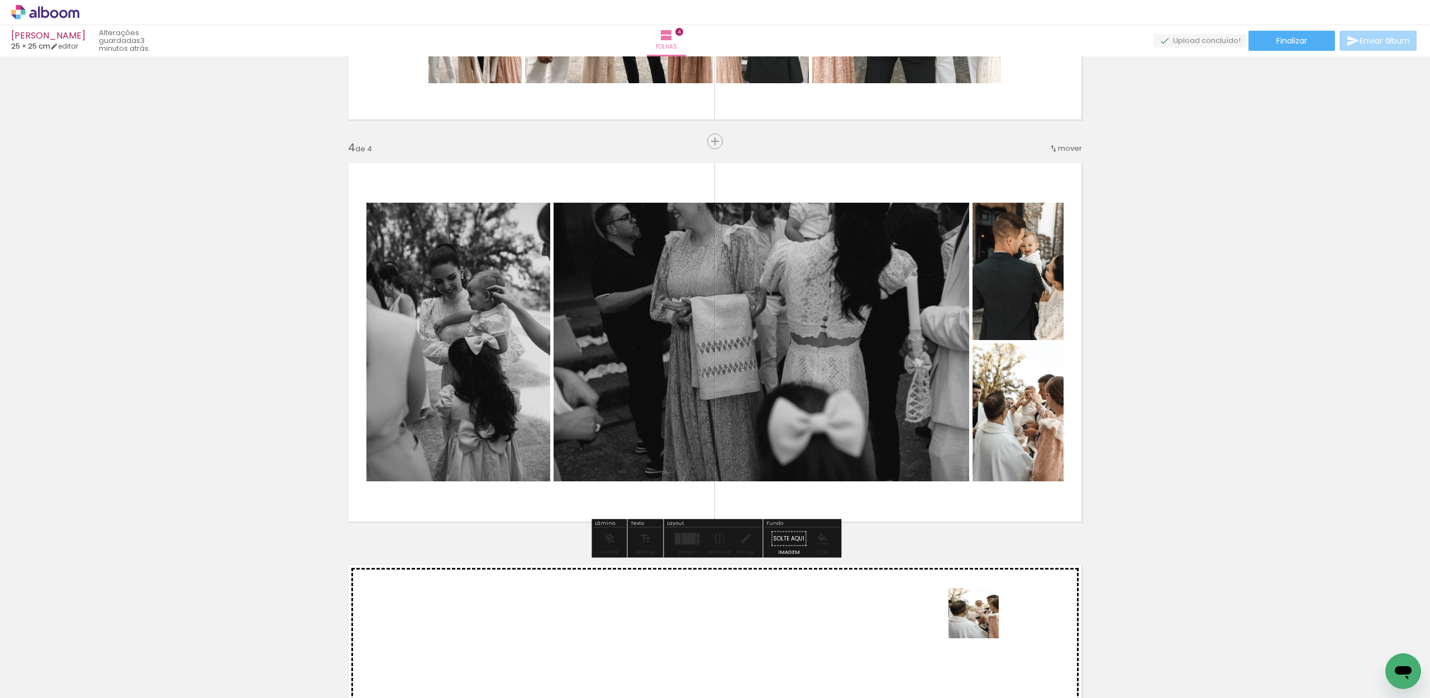
drag, startPoint x: 981, startPoint y: 662, endPoint x: 966, endPoint y: 421, distance: 241.1
click at [966, 421] on quentale-workspace at bounding box center [715, 349] width 1430 height 698
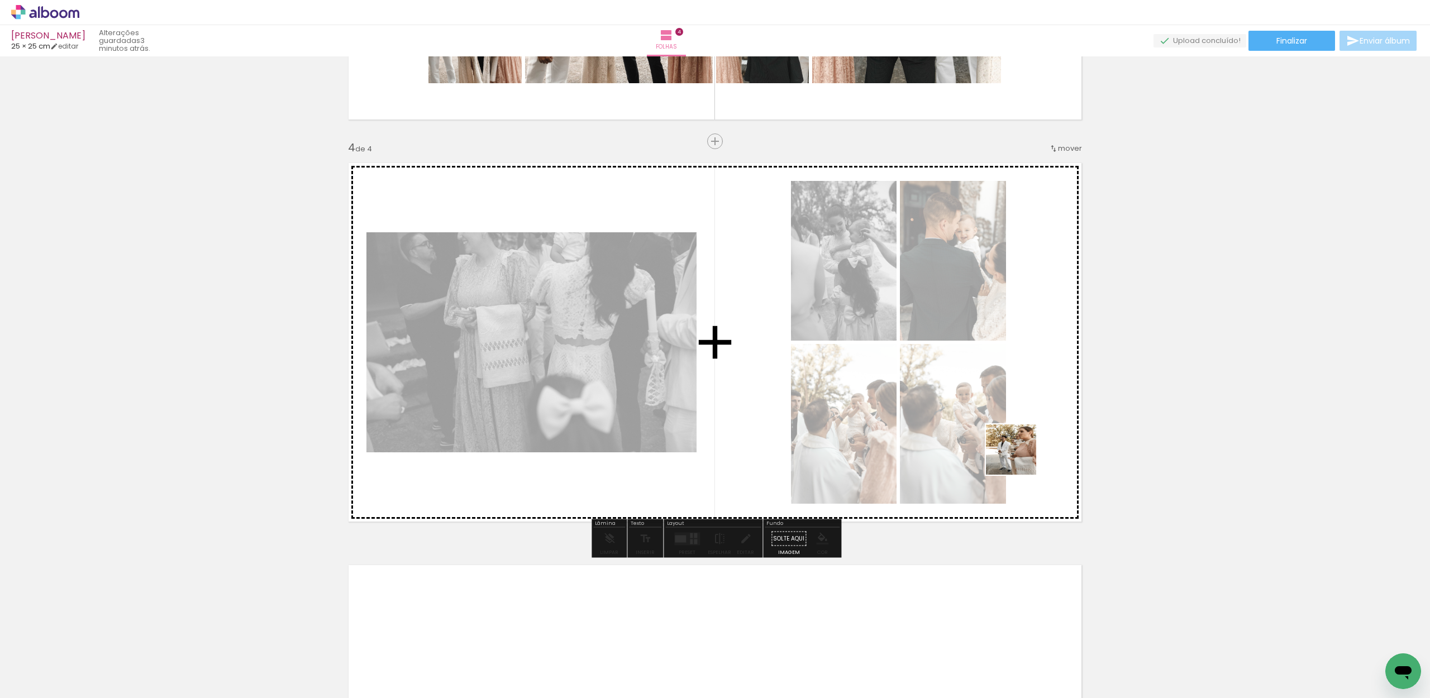
drag, startPoint x: 1055, startPoint y: 667, endPoint x: 1014, endPoint y: 450, distance: 220.6
click at [1014, 450] on quentale-workspace at bounding box center [715, 349] width 1430 height 698
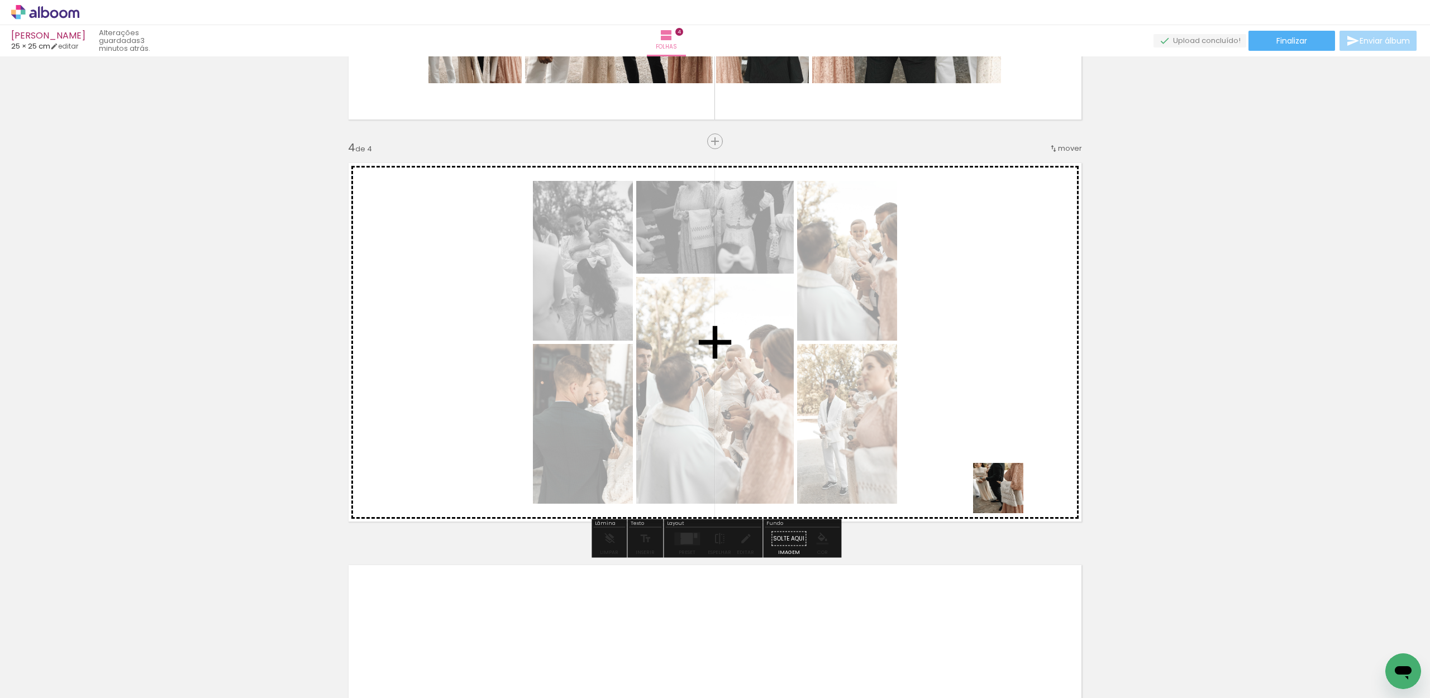
drag, startPoint x: 1108, startPoint y: 672, endPoint x: 980, endPoint y: 463, distance: 244.7
click at [980, 463] on quentale-workspace at bounding box center [715, 349] width 1430 height 698
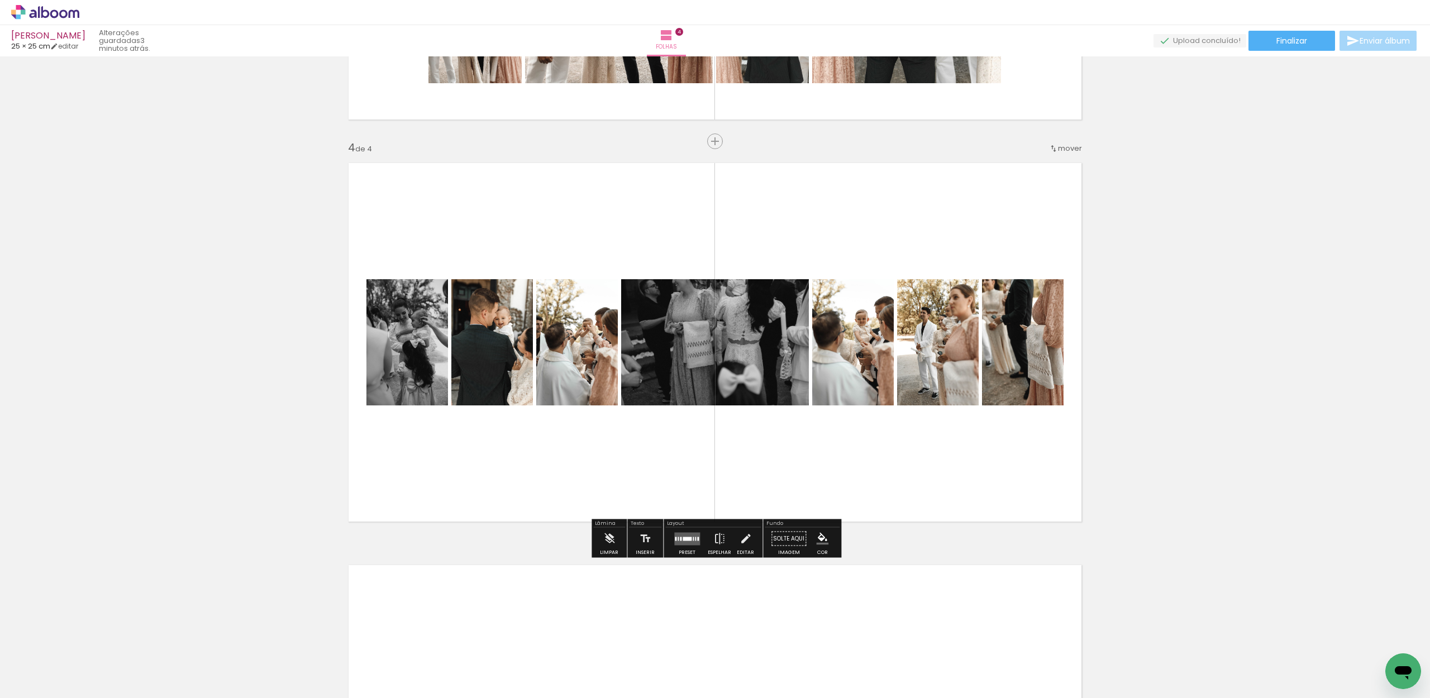
click at [674, 548] on div at bounding box center [687, 539] width 30 height 22
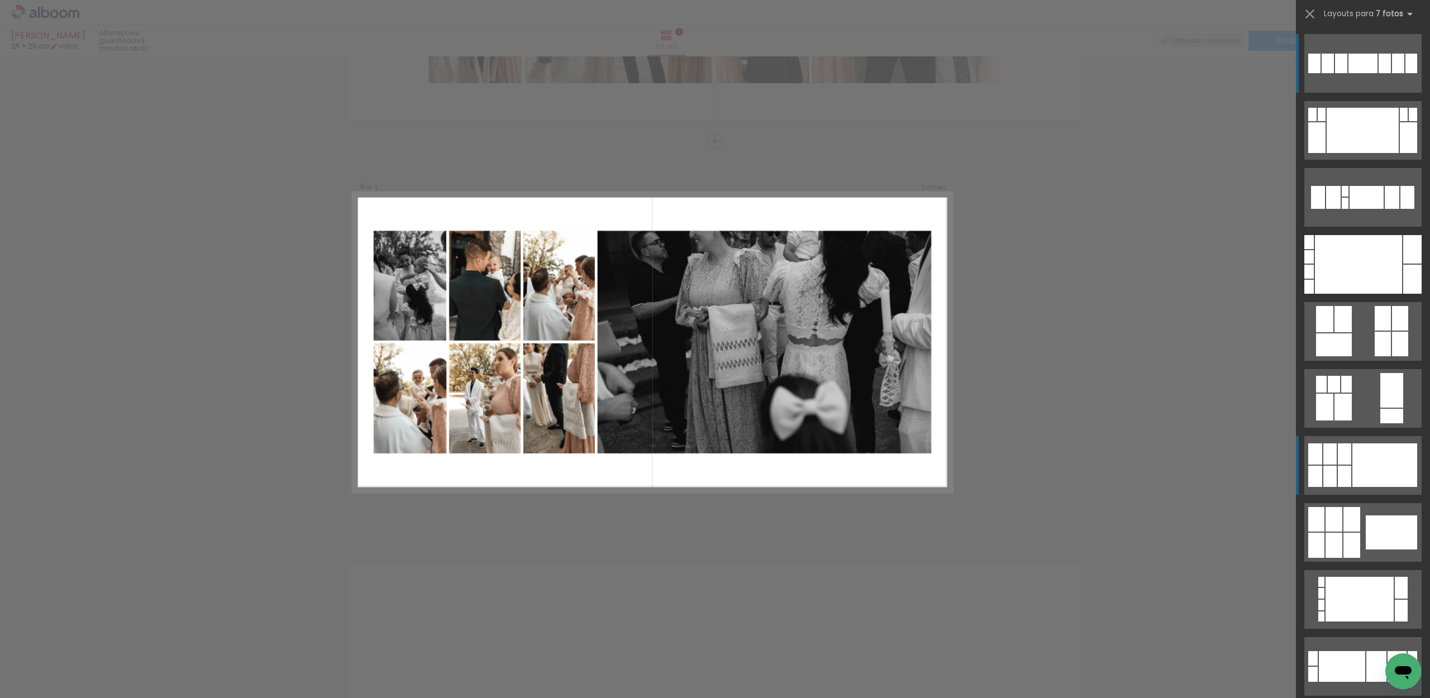
click at [1363, 478] on div at bounding box center [1384, 465] width 65 height 44
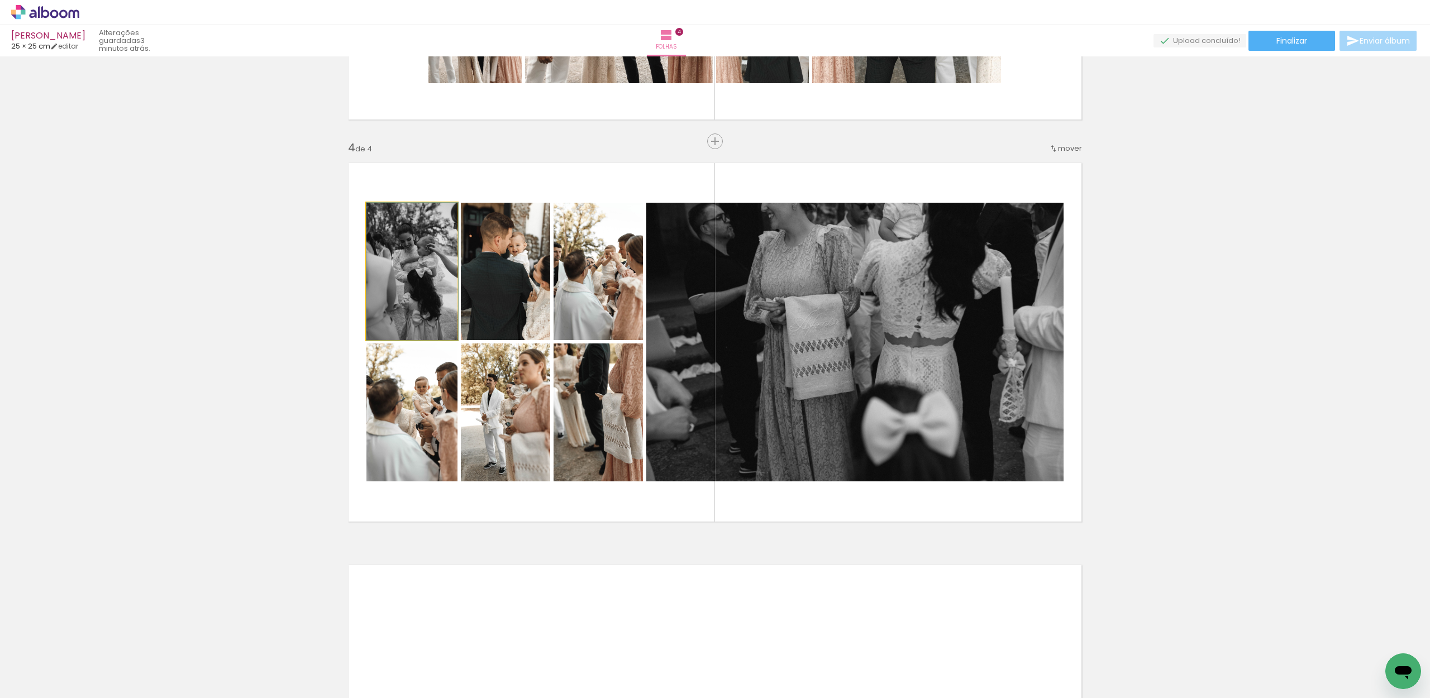
drag, startPoint x: 422, startPoint y: 291, endPoint x: 491, endPoint y: 285, distance: 70.1
click at [0, 0] on slot at bounding box center [0, 0] width 0 height 0
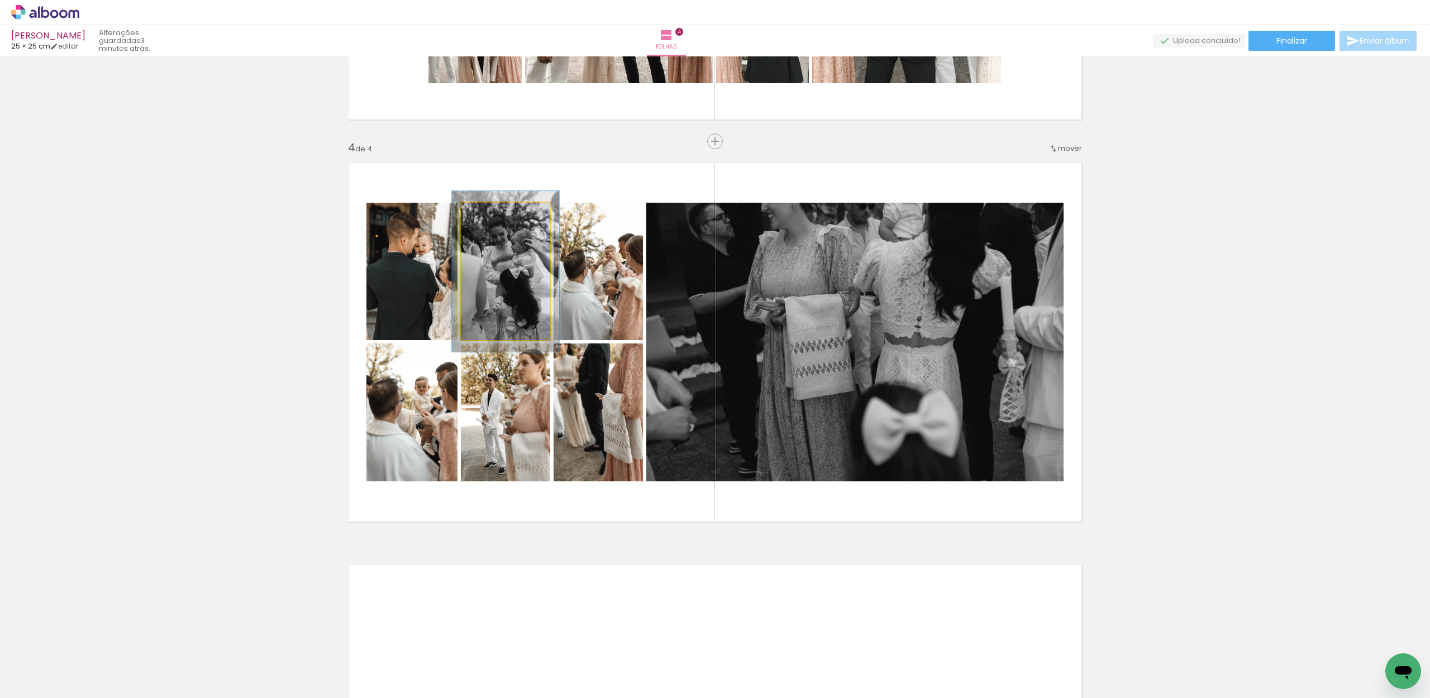
drag, startPoint x: 489, startPoint y: 215, endPoint x: 496, endPoint y: 214, distance: 6.8
type paper-slider "117"
click at [496, 214] on div at bounding box center [494, 214] width 10 height 10
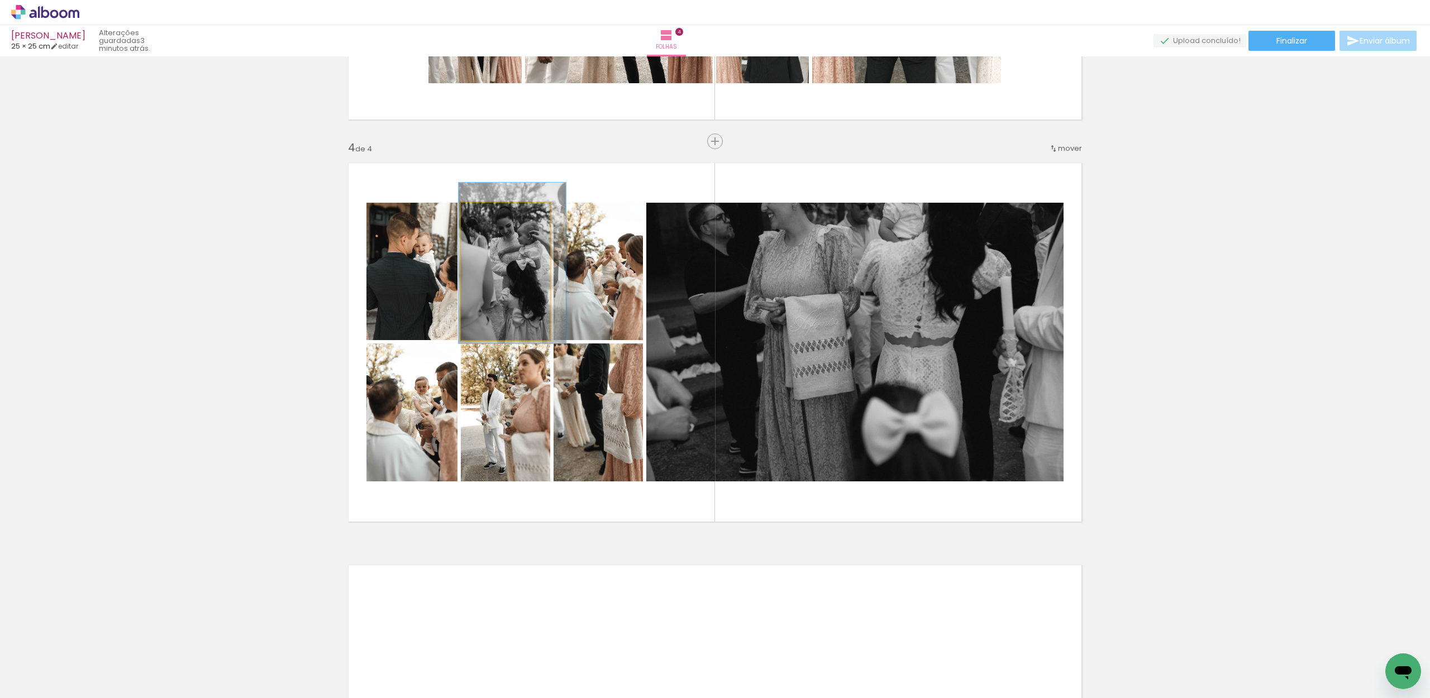
drag, startPoint x: 522, startPoint y: 291, endPoint x: 528, endPoint y: 284, distance: 9.5
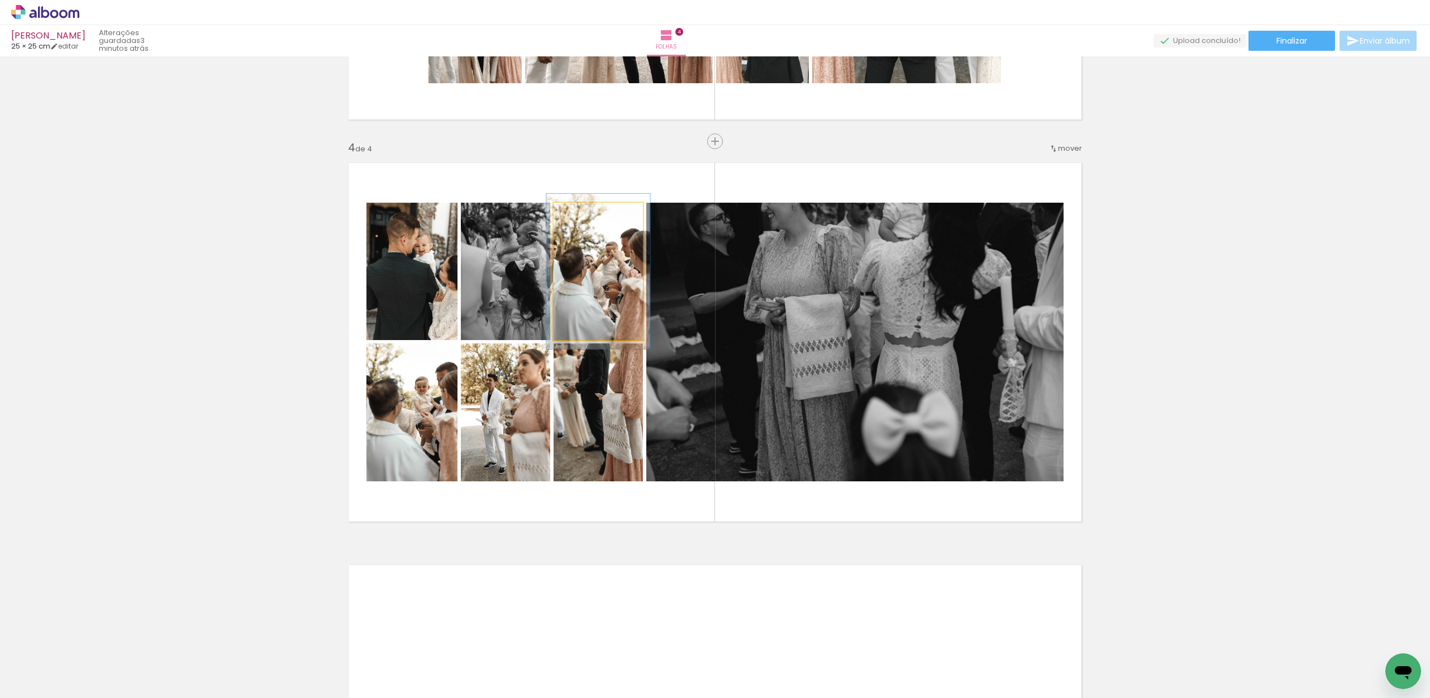
drag, startPoint x: 583, startPoint y: 213, endPoint x: 589, endPoint y: 212, distance: 6.2
type paper-slider "119"
click at [589, 212] on div at bounding box center [585, 214] width 10 height 10
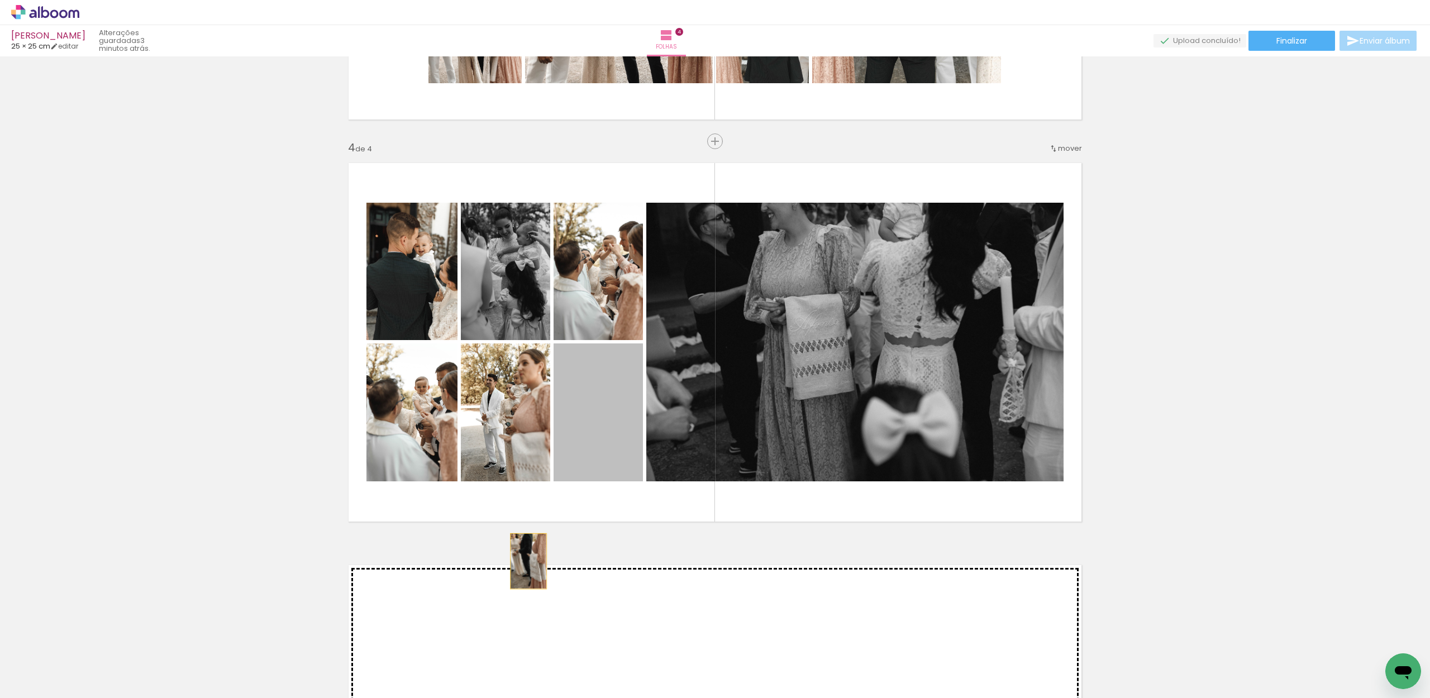
drag, startPoint x: 603, startPoint y: 420, endPoint x: 528, endPoint y: 561, distance: 159.9
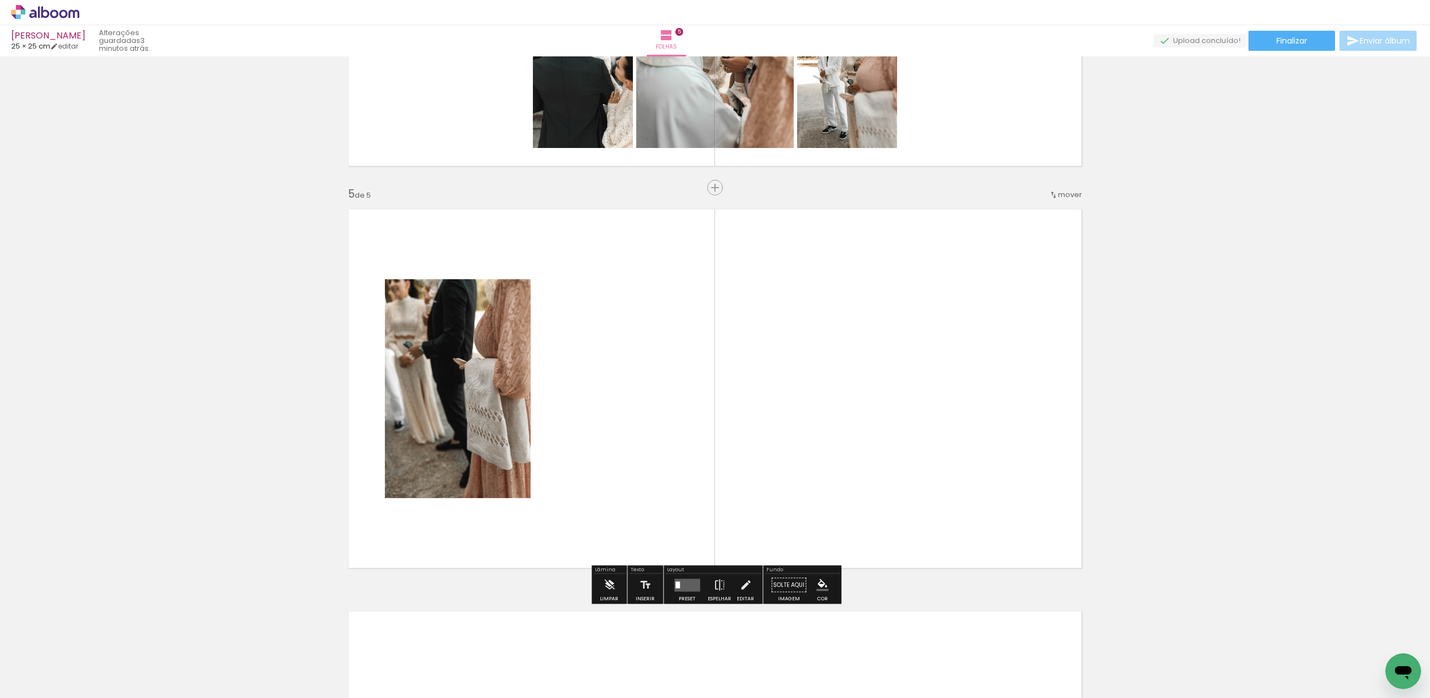
scroll to position [1542, 0]
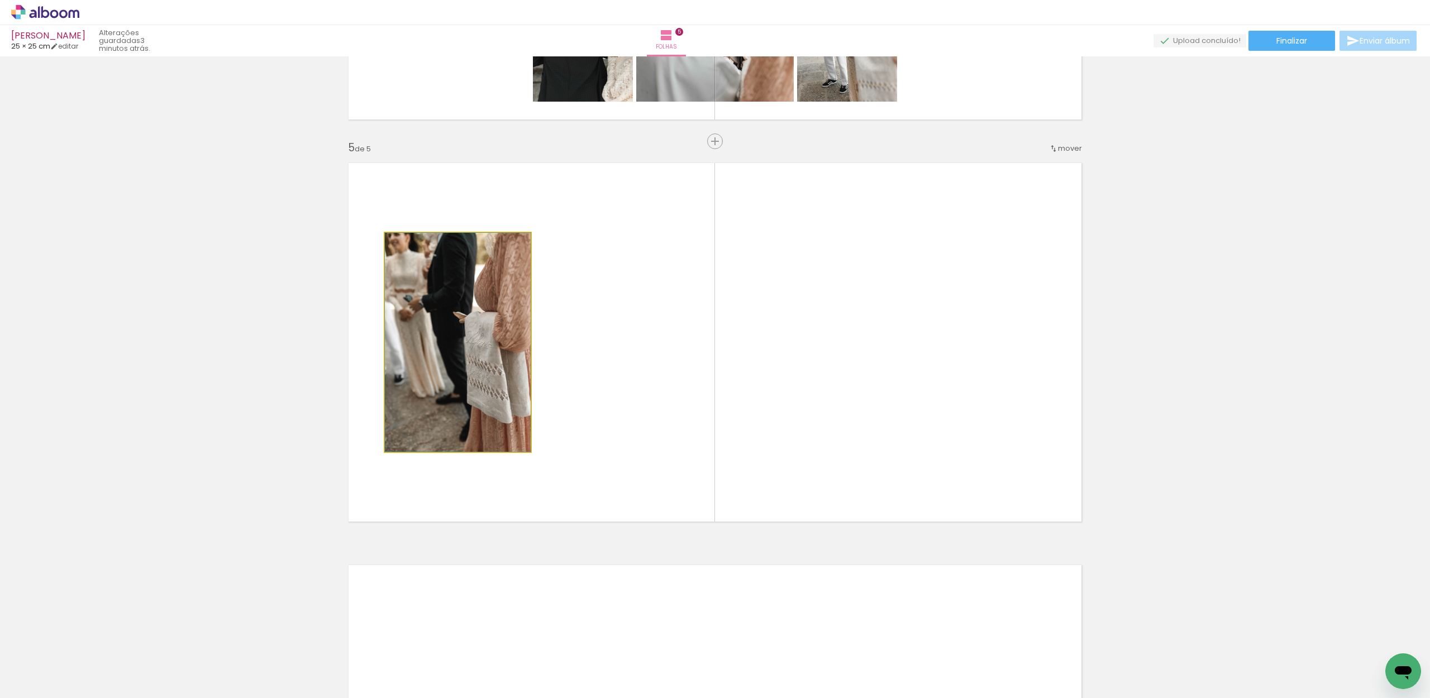
drag, startPoint x: 484, startPoint y: 328, endPoint x: 329, endPoint y: 374, distance: 161.3
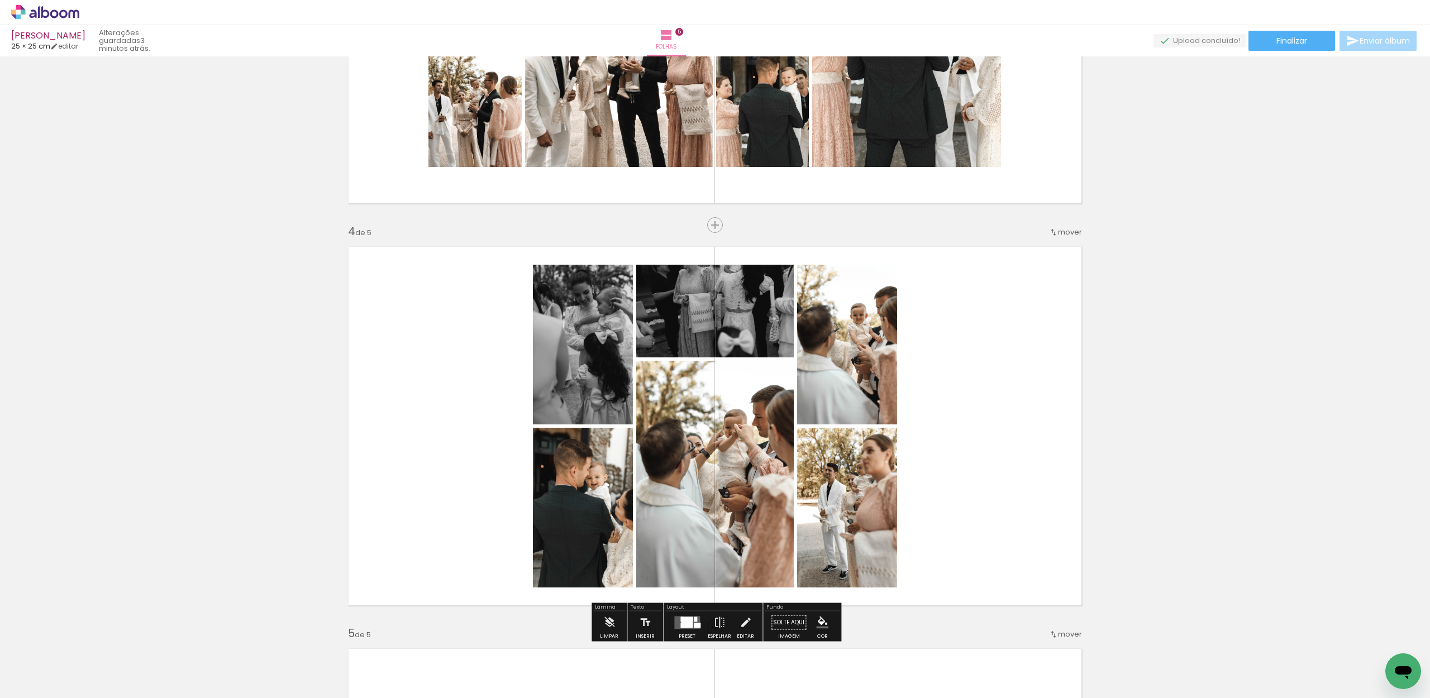
scroll to position [1062, 0]
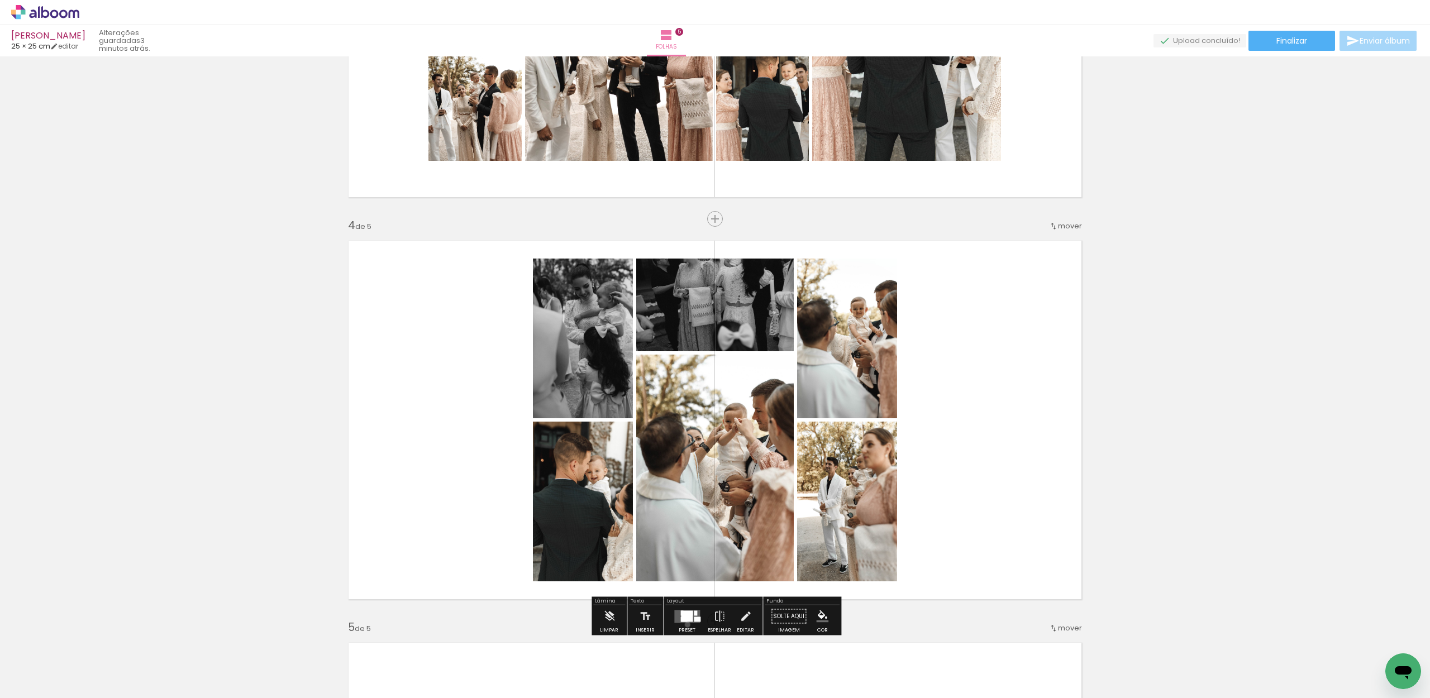
click at [685, 624] on div at bounding box center [687, 616] width 30 height 22
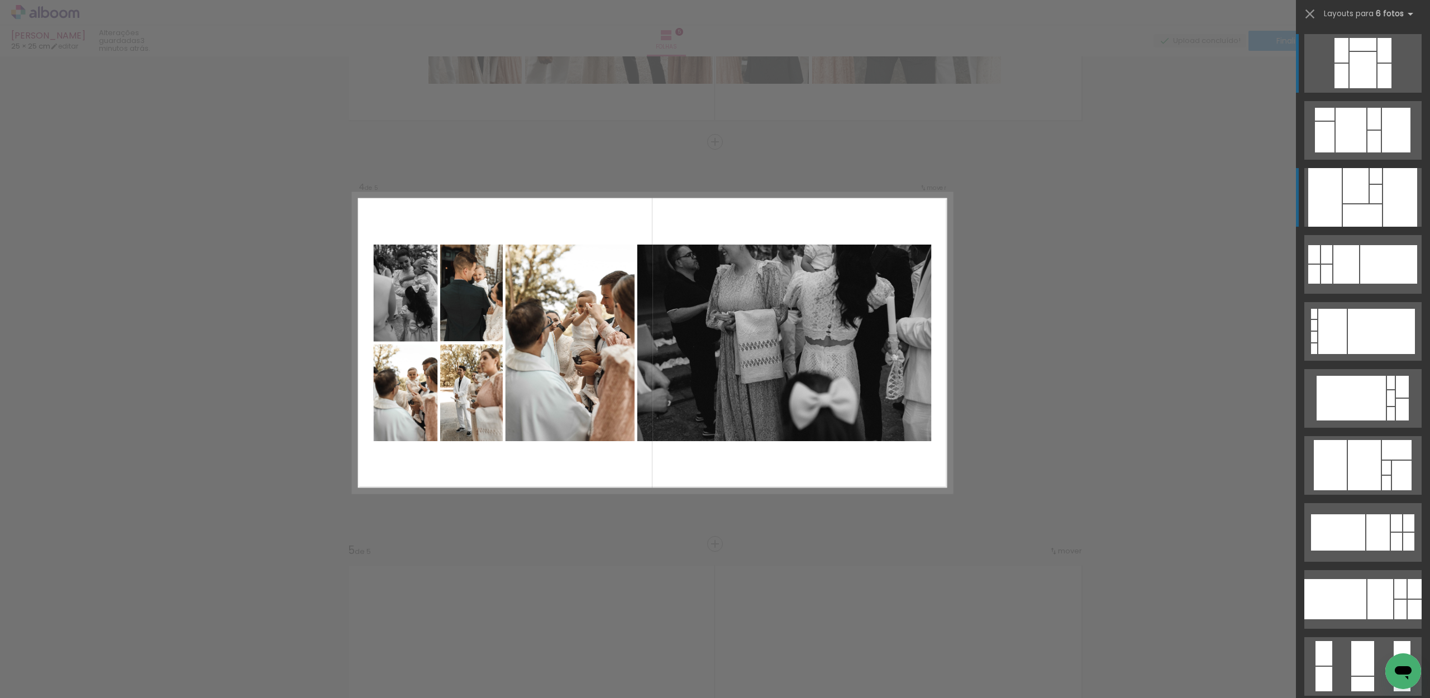
scroll to position [1140, 0]
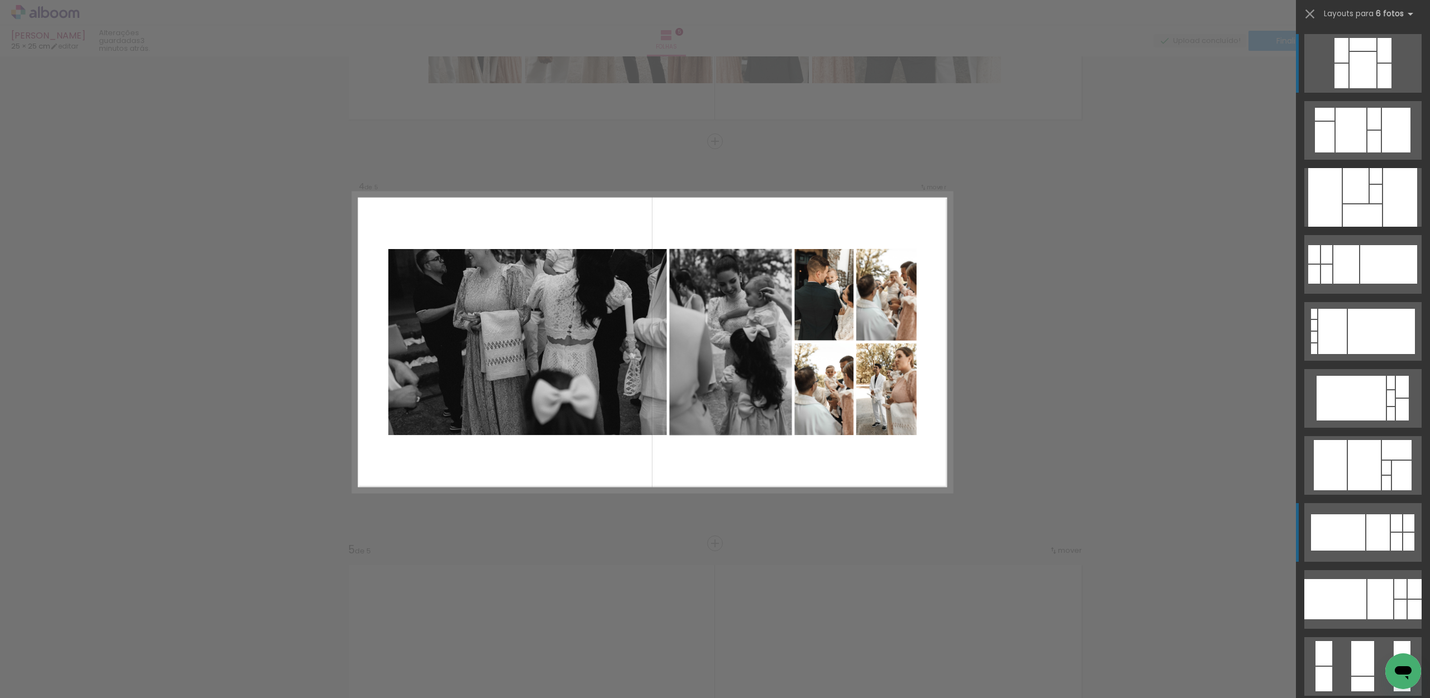
drag, startPoint x: 1352, startPoint y: 541, endPoint x: 1361, endPoint y: 544, distance: 8.8
click at [1352, 541] on div at bounding box center [1338, 532] width 54 height 36
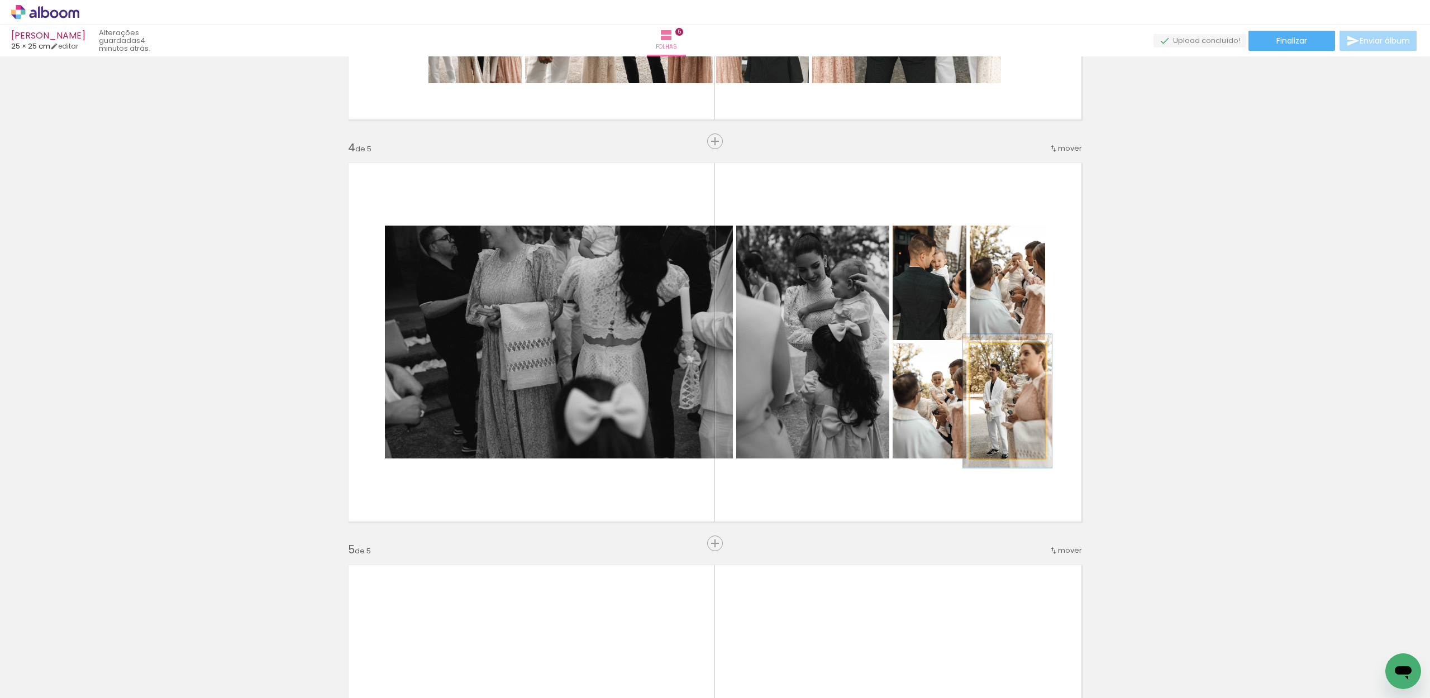
type paper-slider "116"
drag, startPoint x: 995, startPoint y: 353, endPoint x: 1018, endPoint y: 393, distance: 46.1
click at [1000, 353] on div at bounding box center [1000, 355] width 10 height 10
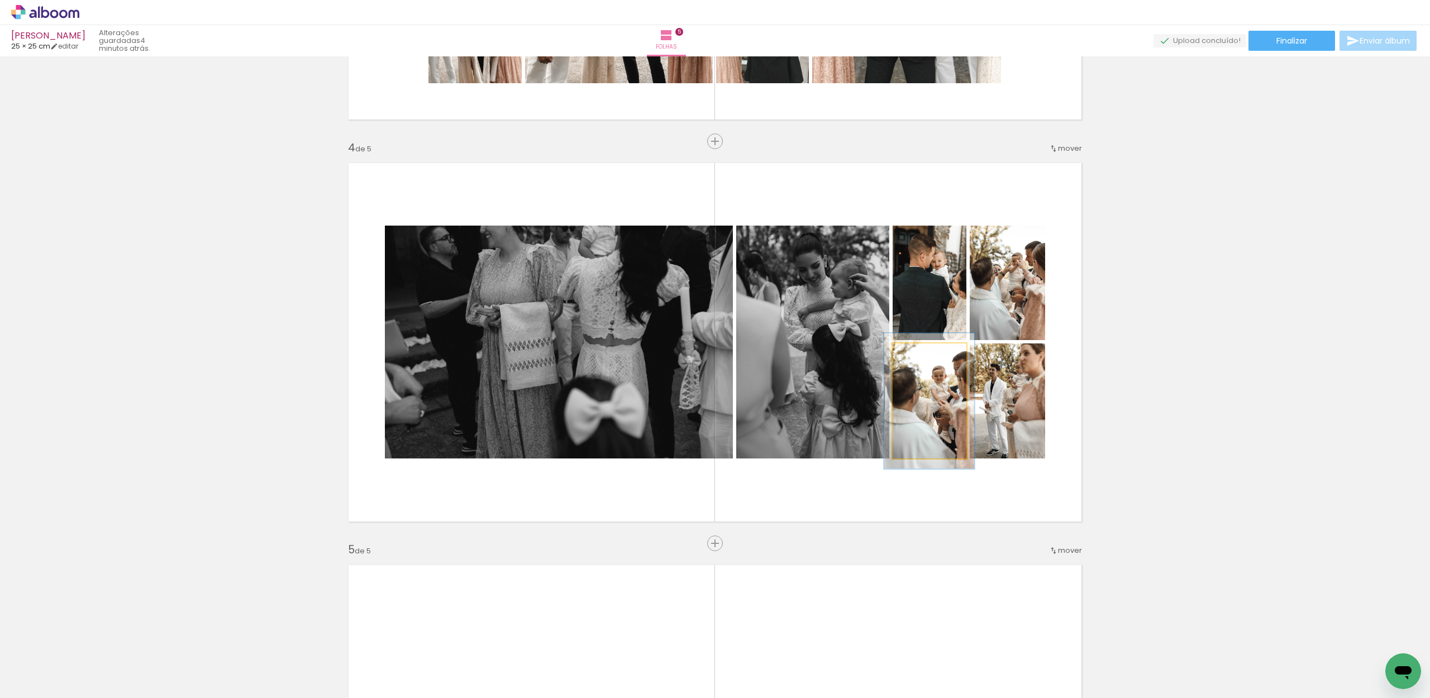
drag, startPoint x: 915, startPoint y: 356, endPoint x: 921, endPoint y: 355, distance: 5.7
type paper-slider "118"
click at [921, 355] on div at bounding box center [923, 355] width 10 height 10
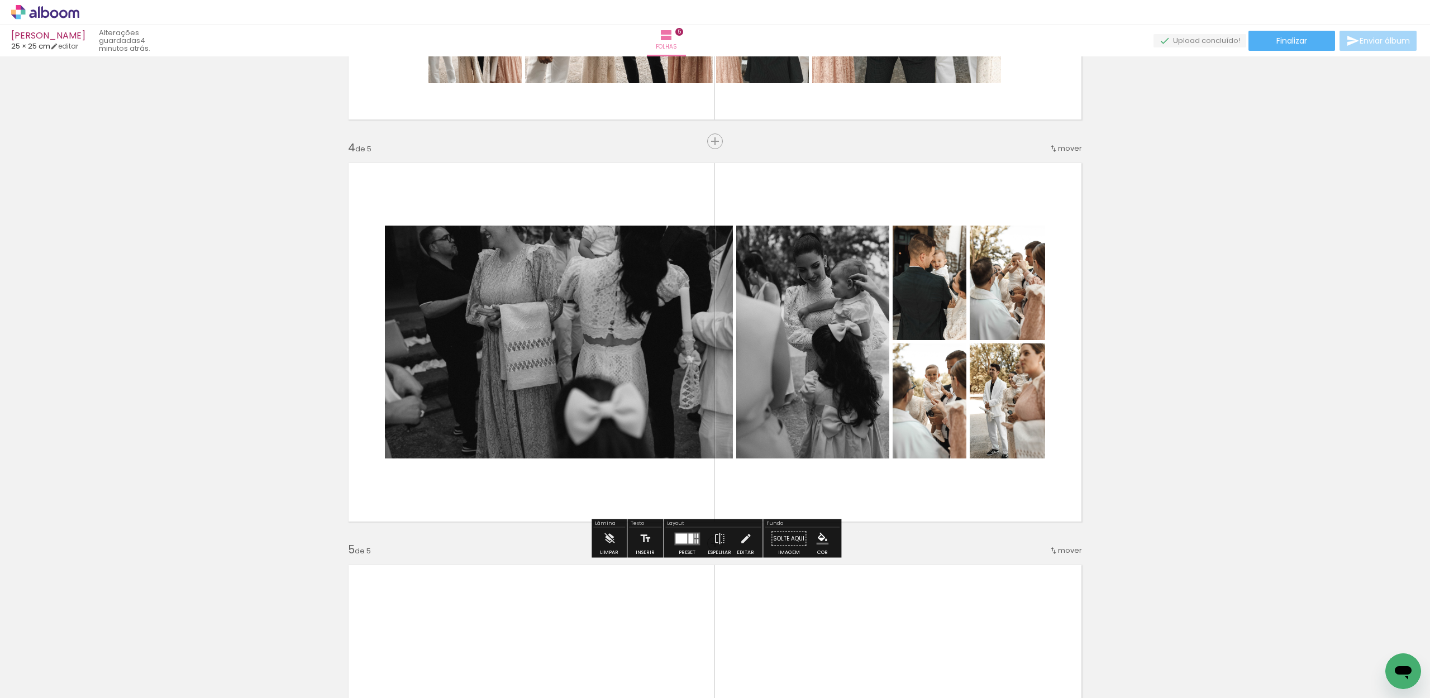
click at [1185, 425] on div "Inserir folha 1 de 5 Inserir folha 2 de 5 Inserir folha 3 de 5 Inserir folha 4 …" at bounding box center [715, 127] width 1430 height 2413
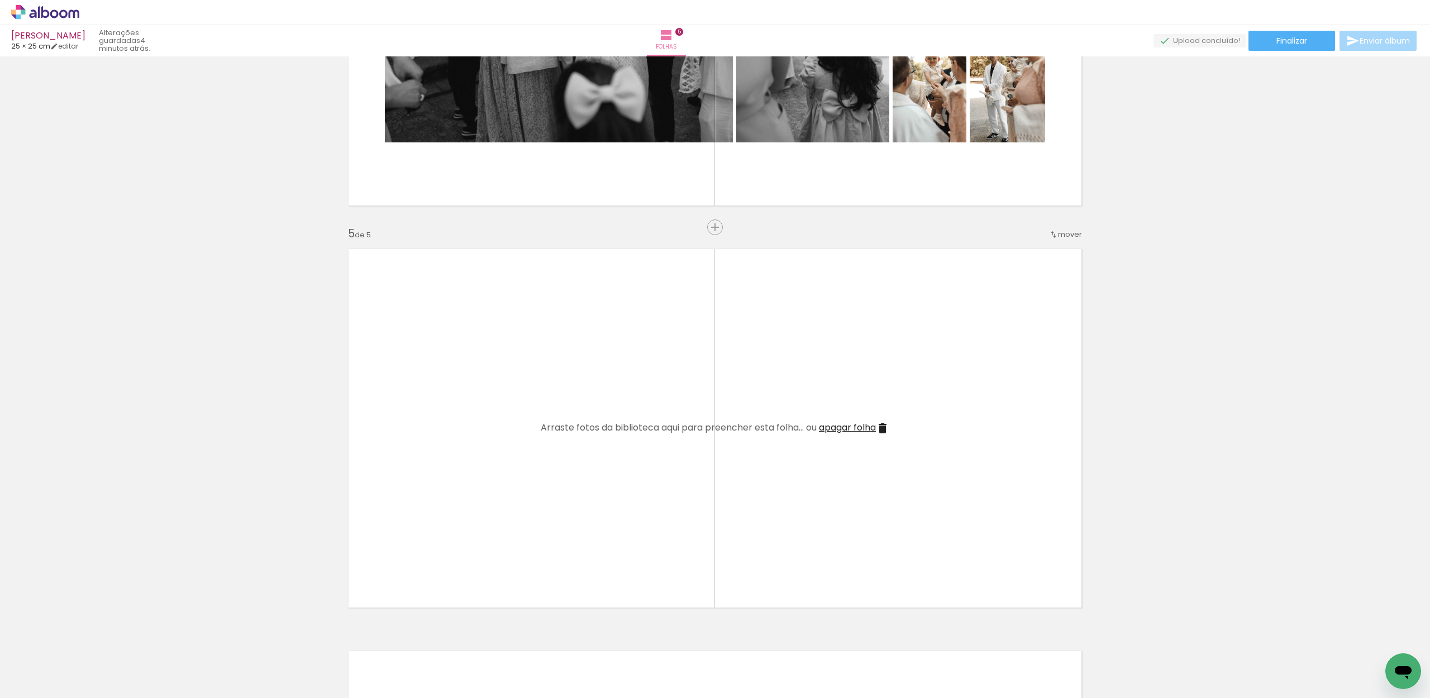
scroll to position [1457, 0]
drag, startPoint x: 926, startPoint y: 676, endPoint x: 843, endPoint y: 513, distance: 182.6
click at [843, 513] on quentale-workspace at bounding box center [715, 349] width 1430 height 698
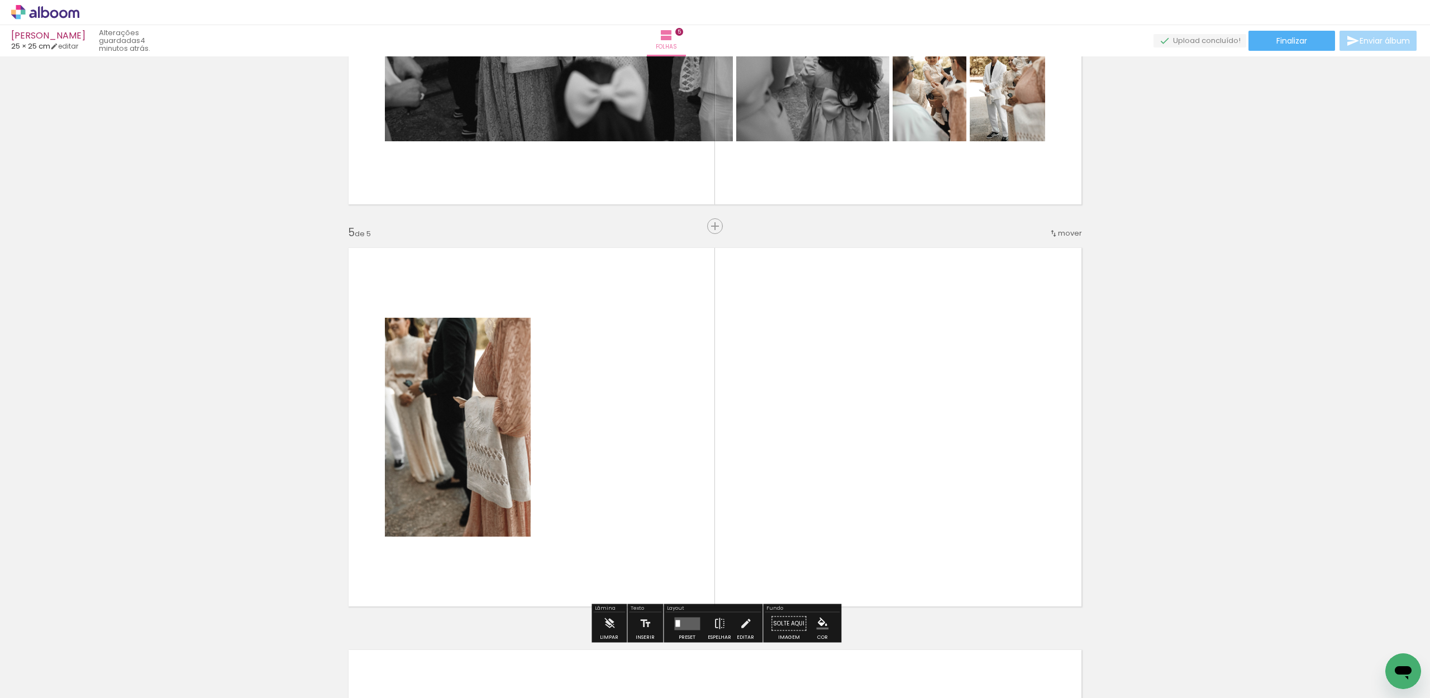
drag, startPoint x: 988, startPoint y: 664, endPoint x: 887, endPoint y: 499, distance: 193.7
click at [892, 503] on quentale-workspace at bounding box center [715, 349] width 1430 height 698
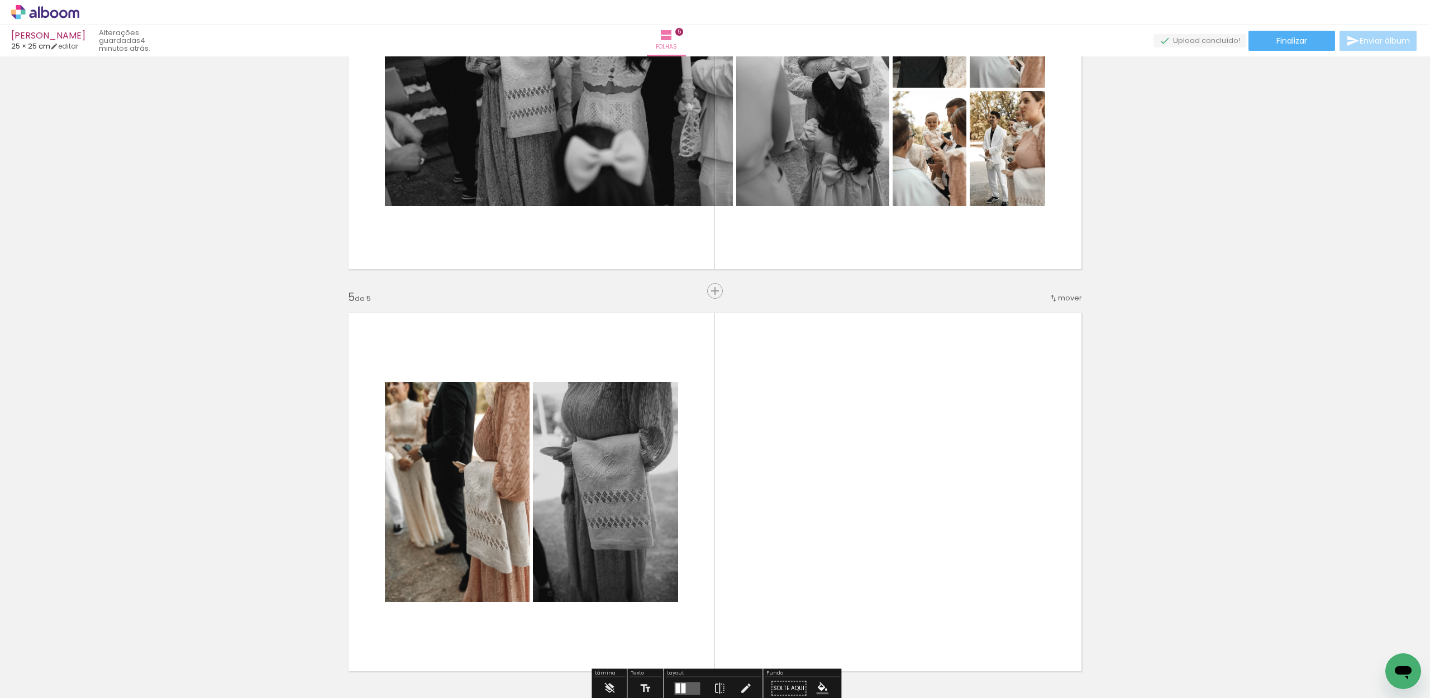
scroll to position [1406, 0]
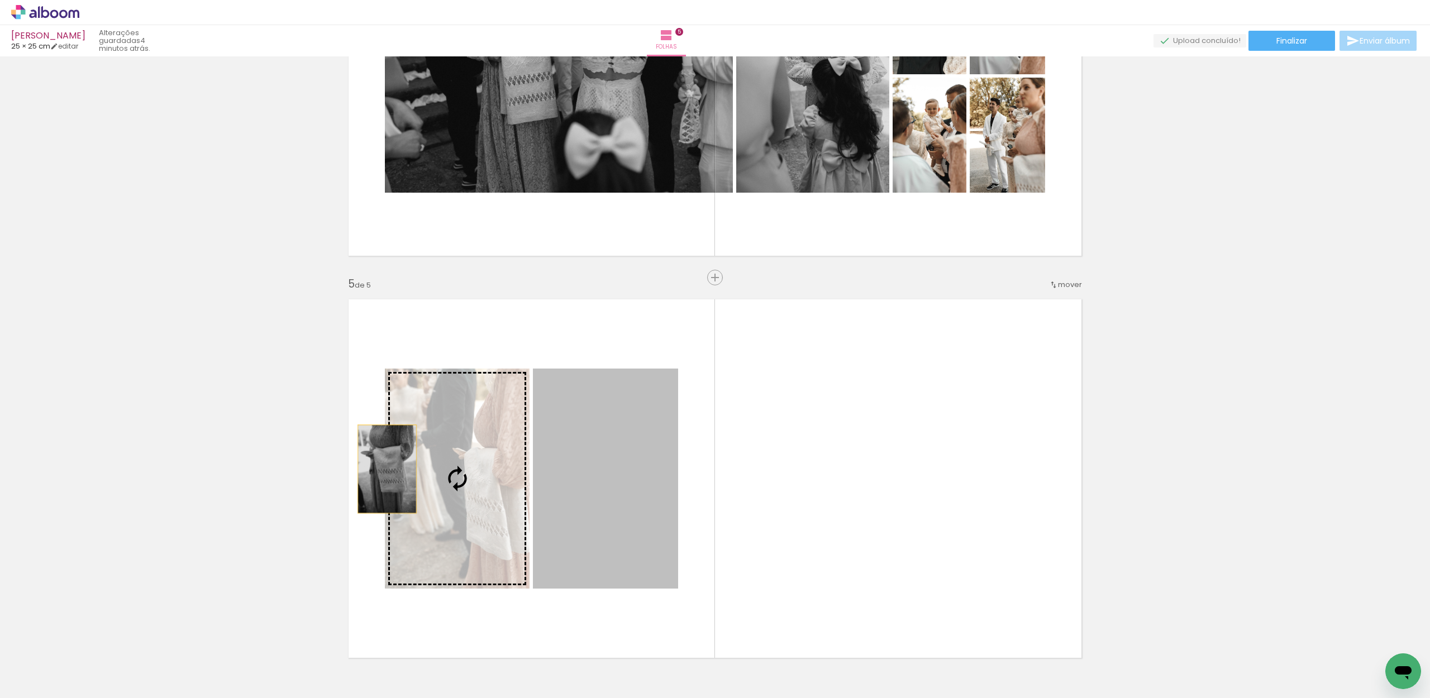
drag, startPoint x: 634, startPoint y: 502, endPoint x: 377, endPoint y: 465, distance: 259.5
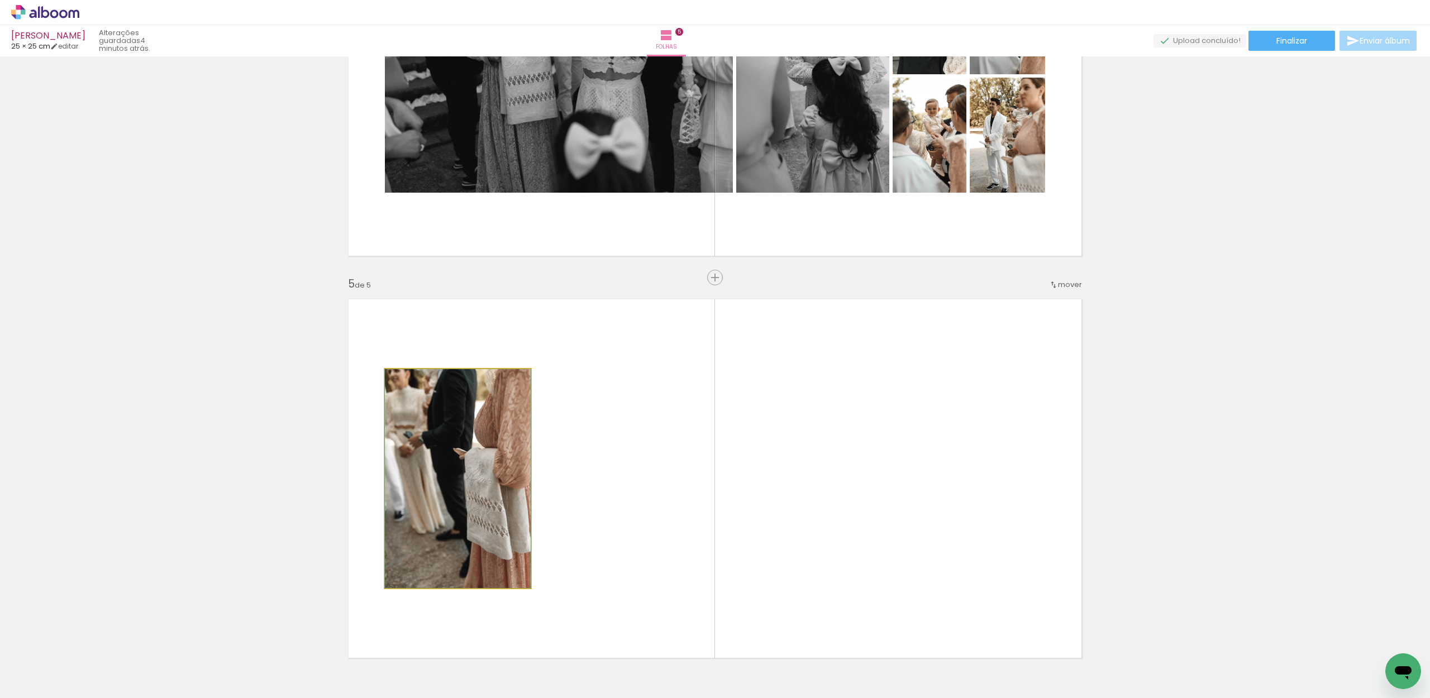
drag, startPoint x: 480, startPoint y: 475, endPoint x: 325, endPoint y: 486, distance: 155.1
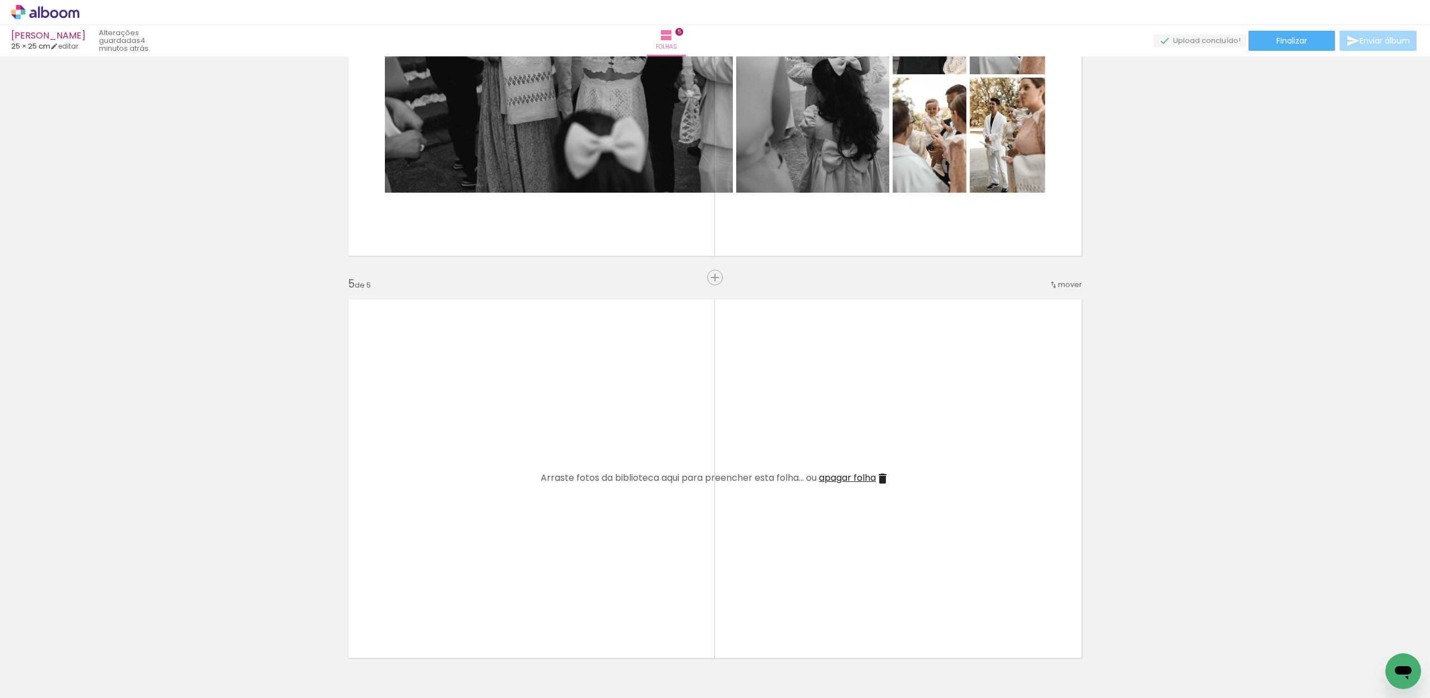
scroll to position [0, 0]
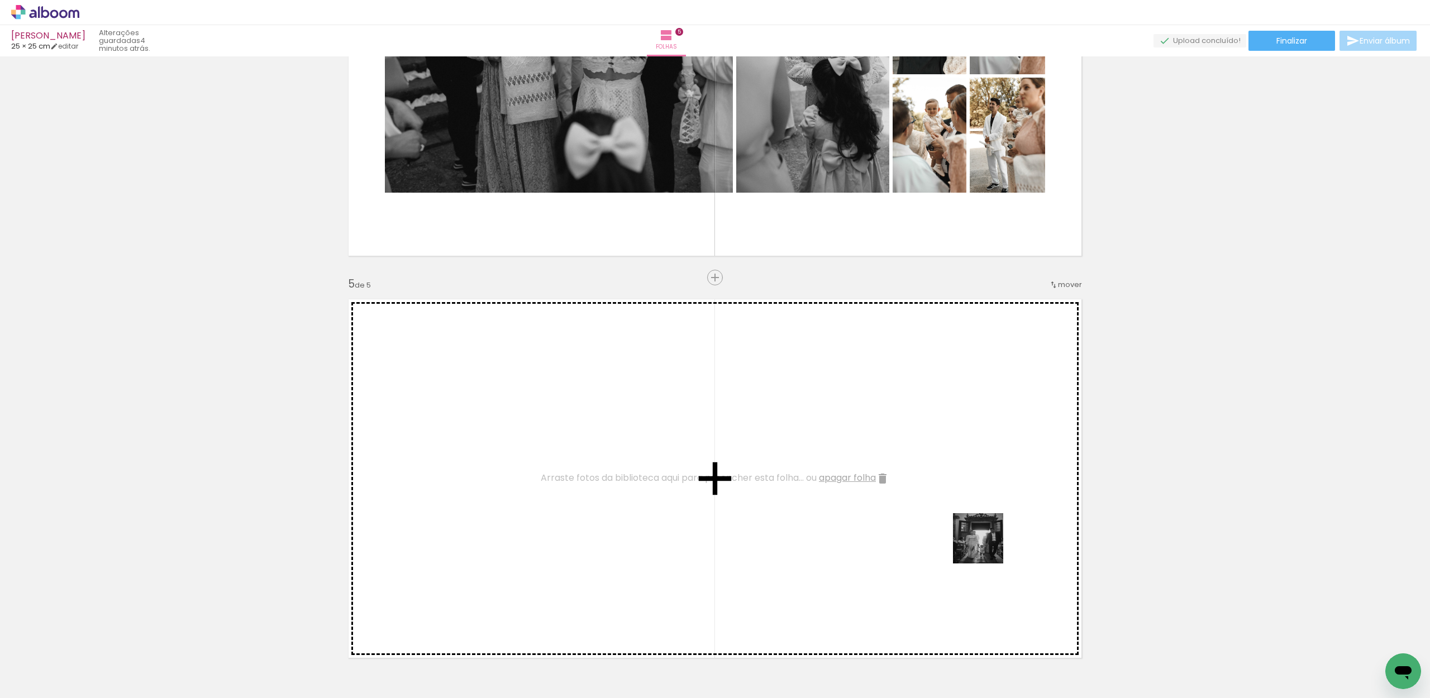
drag, startPoint x: 1045, startPoint y: 603, endPoint x: 893, endPoint y: 490, distance: 188.4
click at [893, 490] on quentale-workspace at bounding box center [715, 349] width 1430 height 698
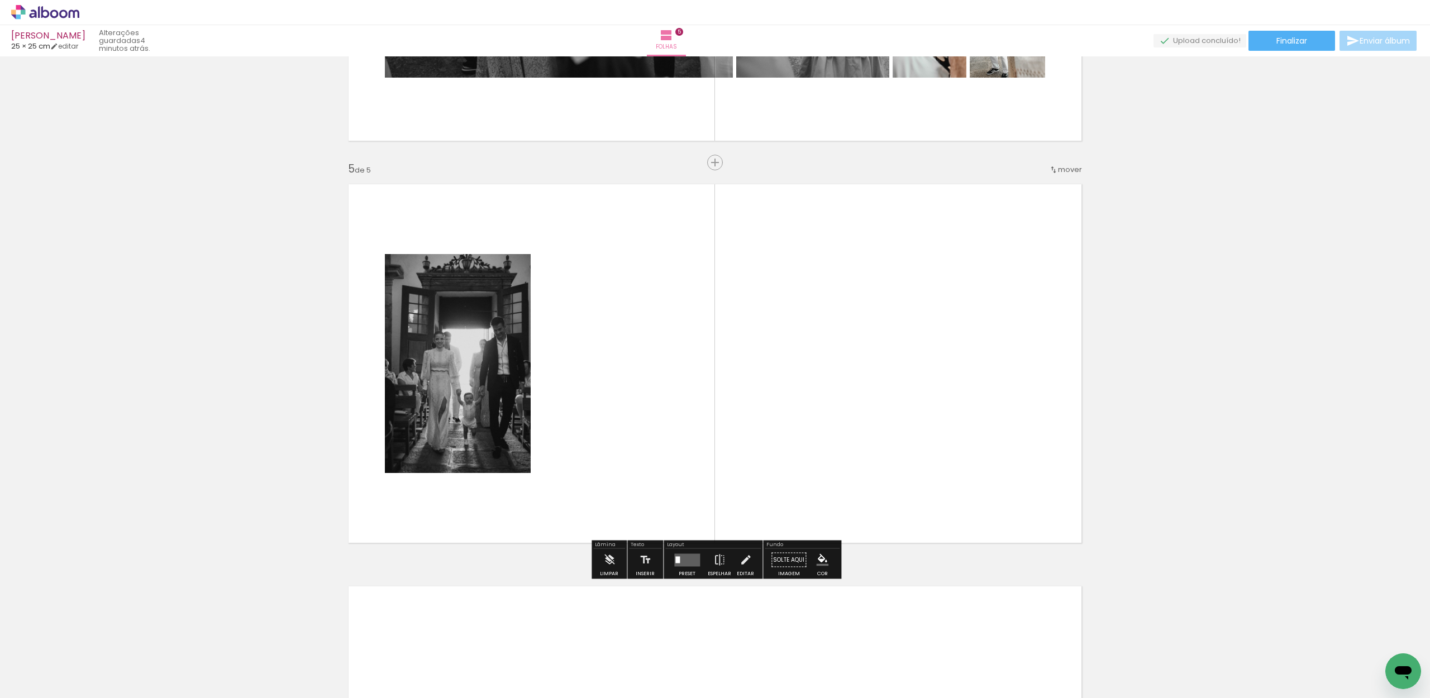
scroll to position [0, 436]
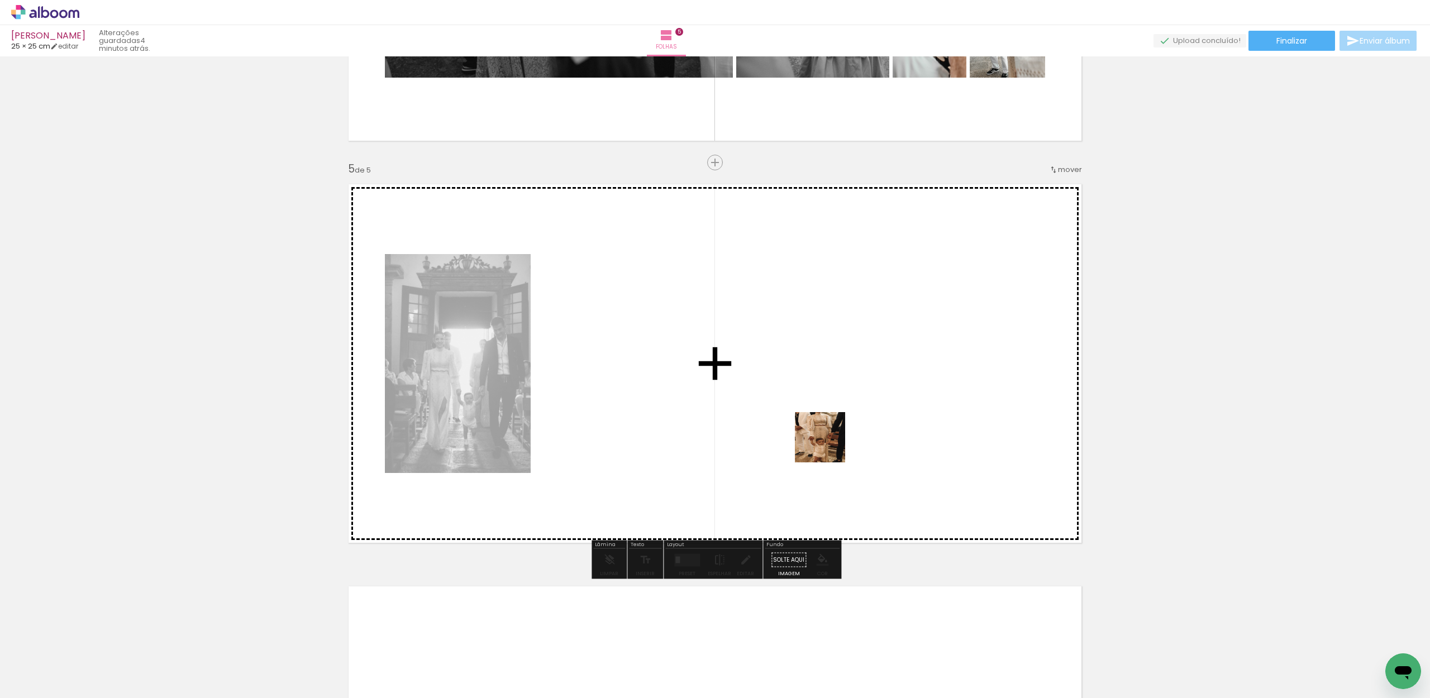
drag, startPoint x: 911, startPoint y: 639, endPoint x: 881, endPoint y: 442, distance: 199.3
click at [828, 445] on quentale-workspace at bounding box center [715, 349] width 1430 height 698
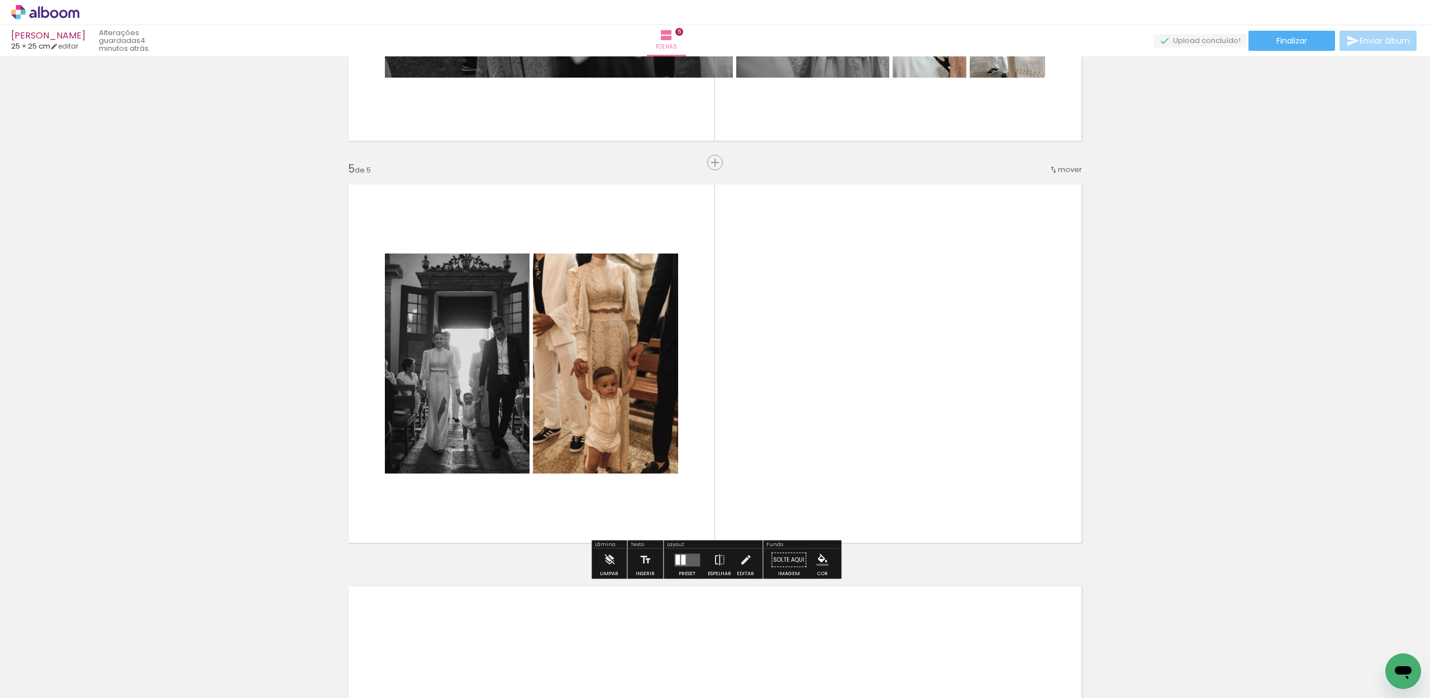
drag, startPoint x: 964, startPoint y: 593, endPoint x: 918, endPoint y: 449, distance: 151.2
click at [918, 449] on quentale-workspace at bounding box center [715, 349] width 1430 height 698
